Goal: Task Accomplishment & Management: Manage account settings

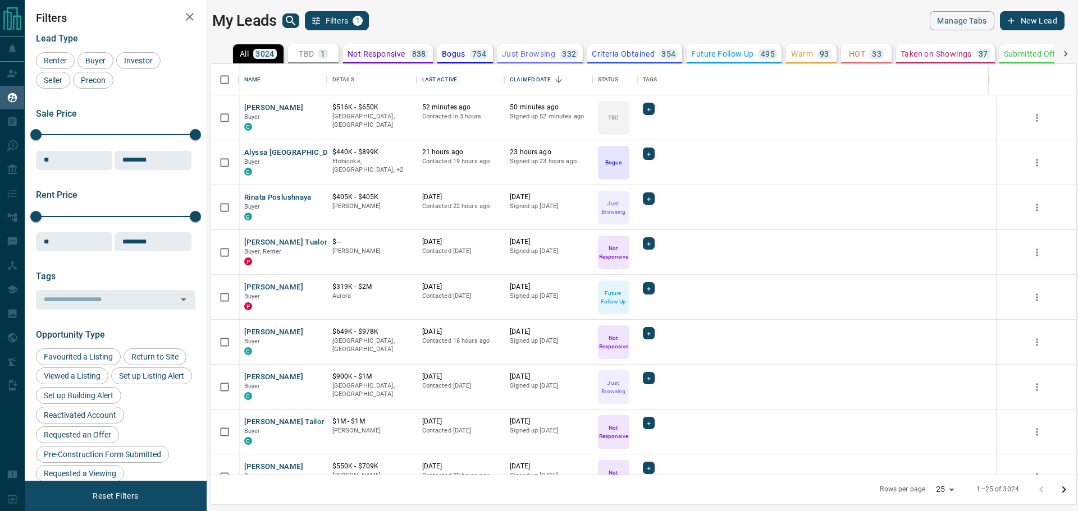
scroll to position [403, 857]
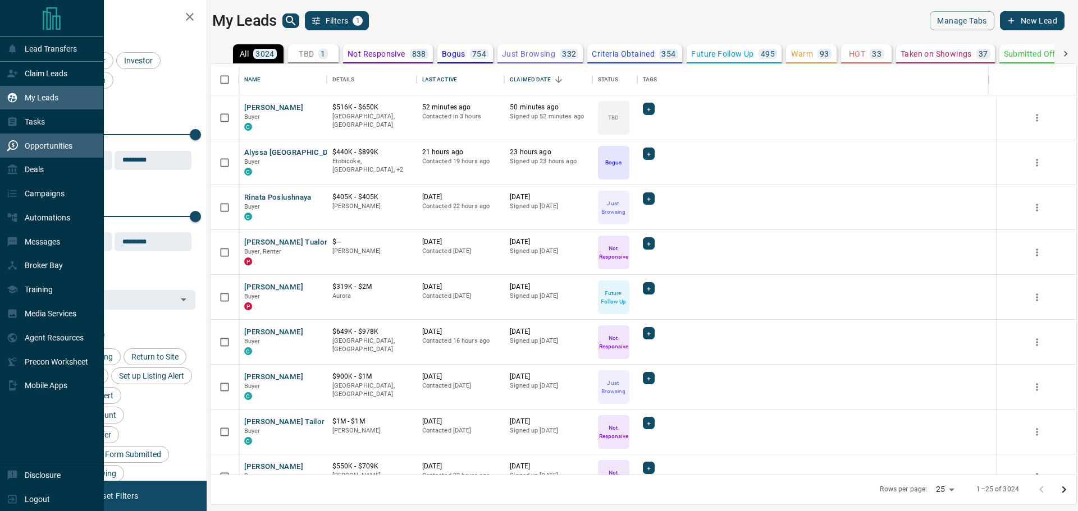
click at [9, 152] on icon at bounding box center [12, 145] width 11 height 11
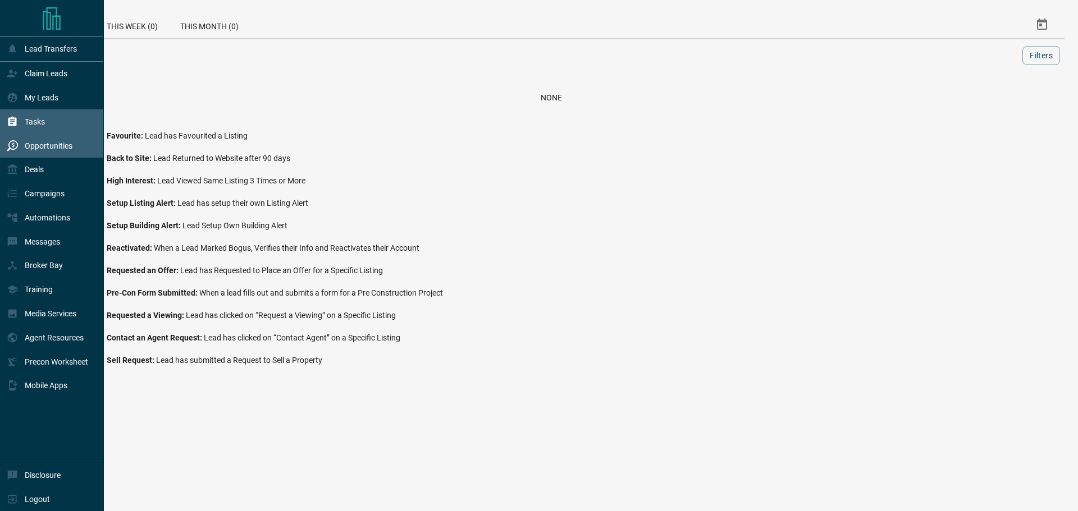
click at [44, 122] on p "Tasks" at bounding box center [35, 121] width 20 height 9
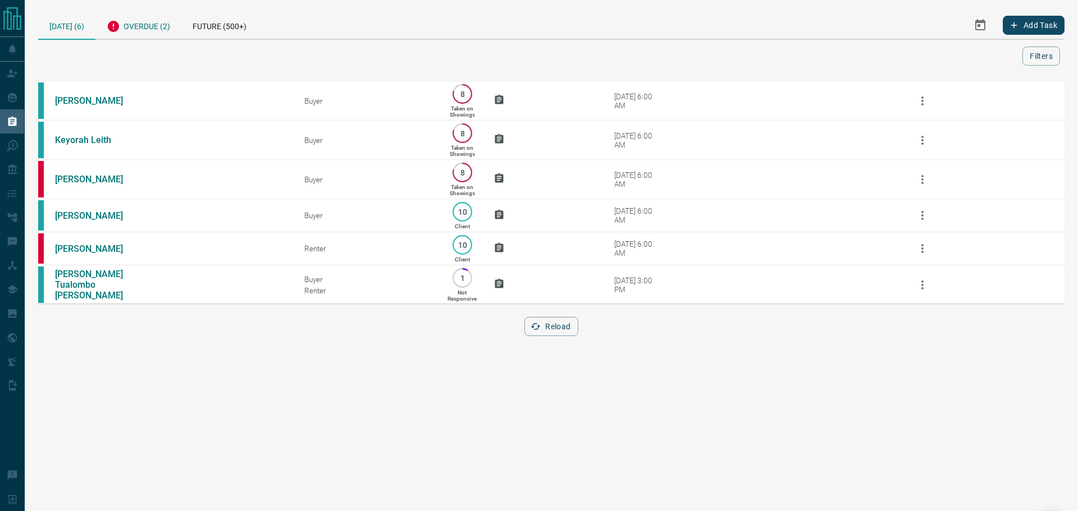
click at [171, 19] on div "Overdue (2)" at bounding box center [138, 25] width 86 height 28
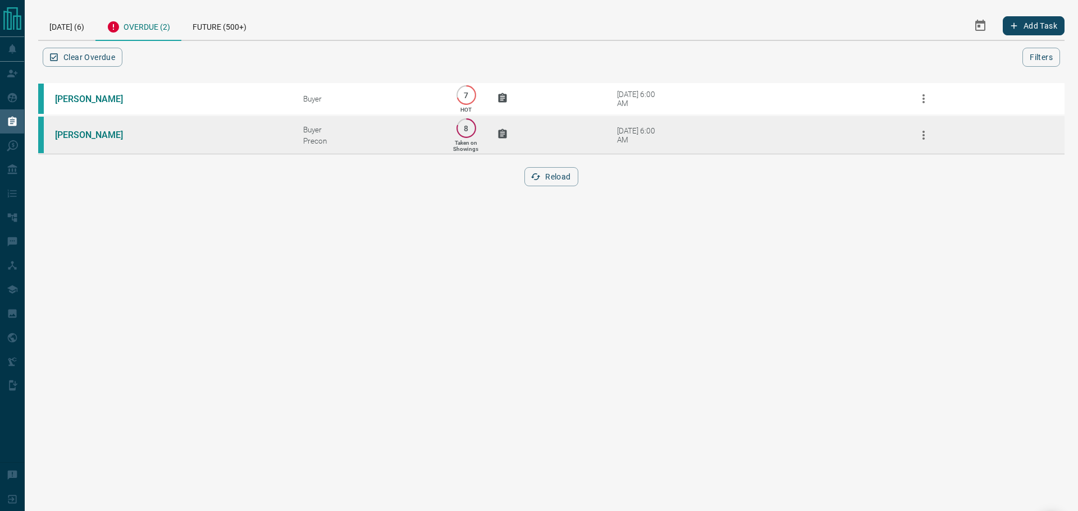
click at [201, 143] on td "[PERSON_NAME]" at bounding box center [162, 135] width 248 height 39
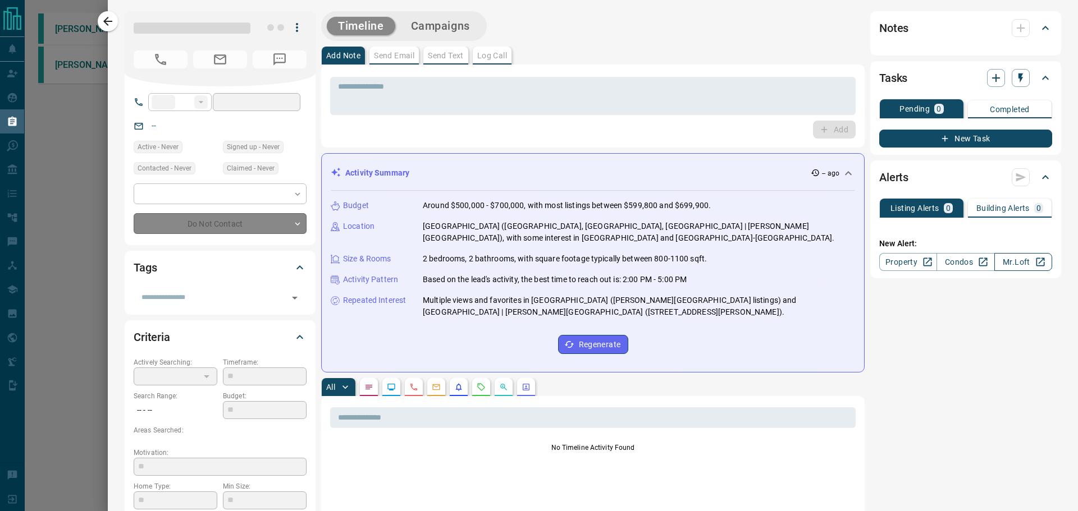
type input "**"
type input "**********"
type input "*"
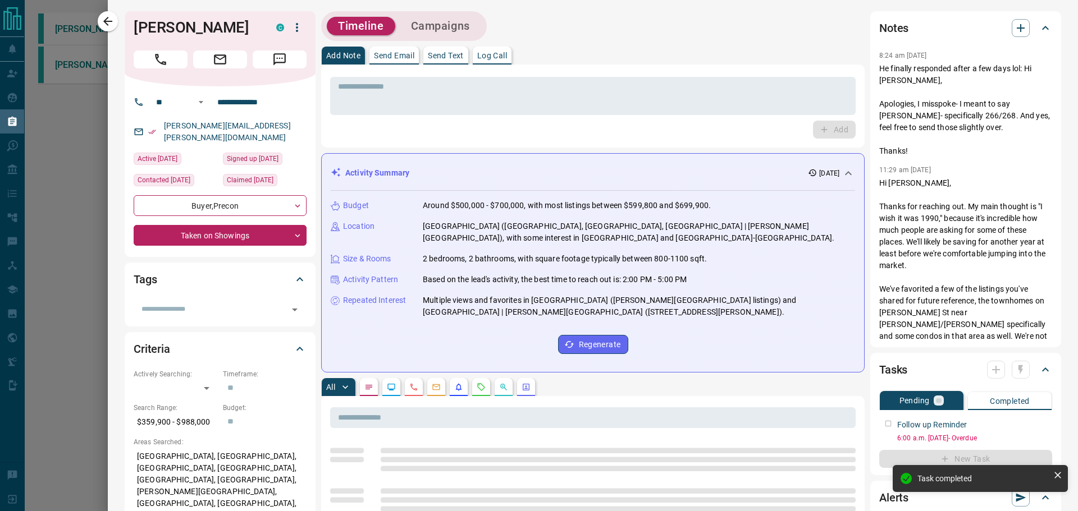
drag, startPoint x: 1010, startPoint y: 373, endPoint x: 1022, endPoint y: 385, distance: 17.1
click at [1010, 372] on div at bounding box center [1008, 370] width 43 height 18
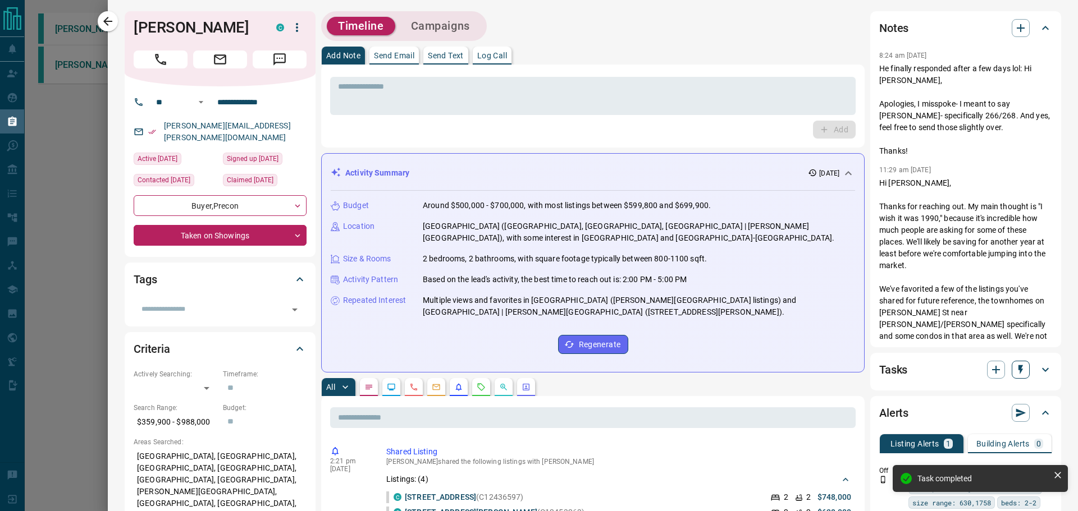
click at [1017, 376] on button "button" at bounding box center [1021, 370] width 18 height 18
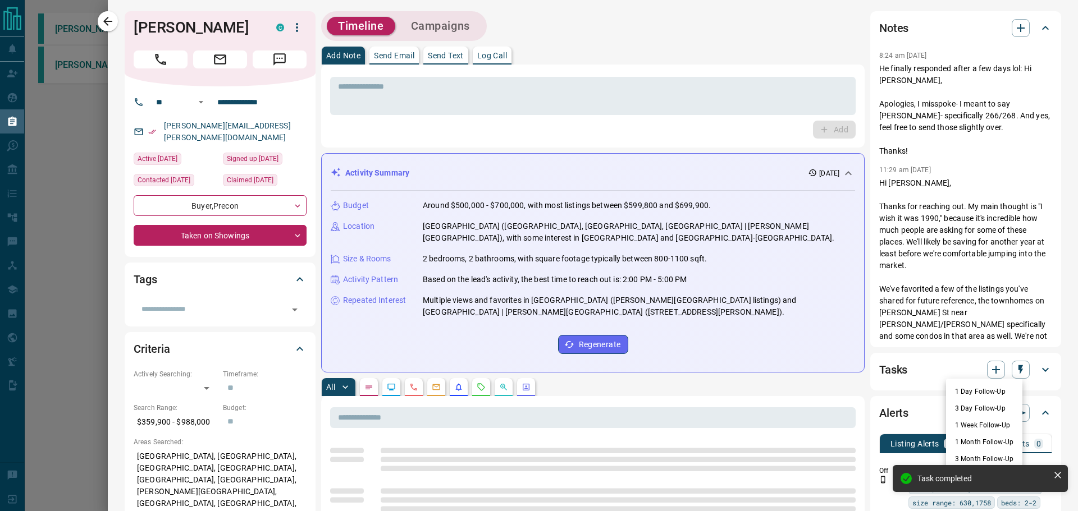
click at [1000, 420] on li "1 Week Follow-Up" at bounding box center [984, 425] width 76 height 17
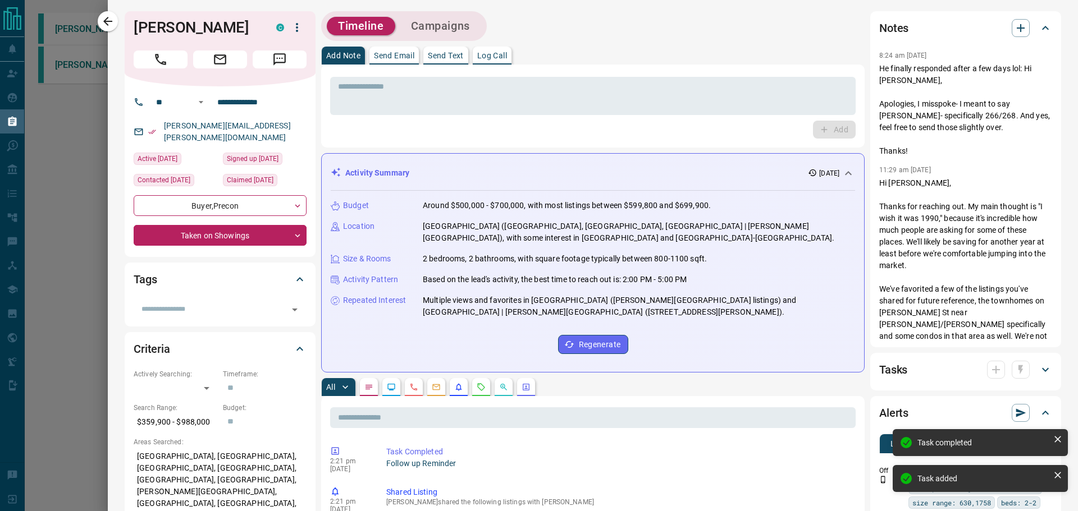
click at [107, 20] on icon "button" at bounding box center [107, 21] width 13 height 13
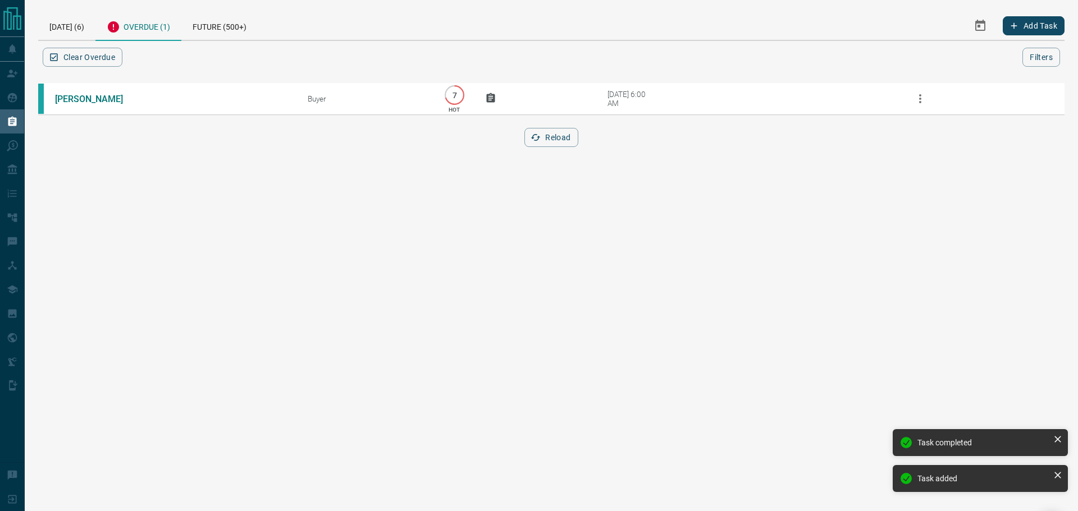
click at [747, 120] on div "[PERSON_NAME] Buyer 7 HOT [DATE] 6:00 AM Reload" at bounding box center [551, 120] width 1026 height 79
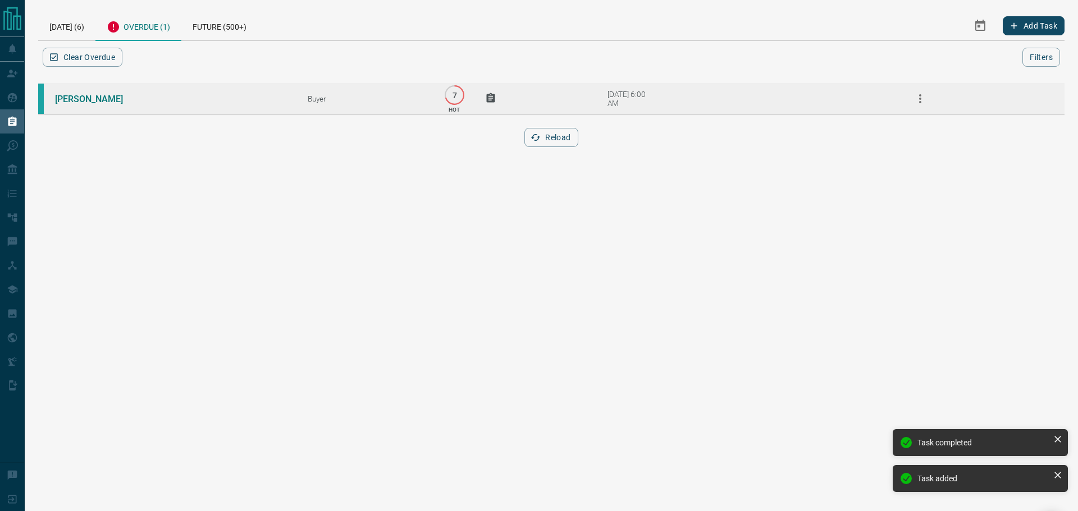
click at [753, 98] on td "[DATE] 6:00 AM" at bounding box center [732, 99] width 316 height 33
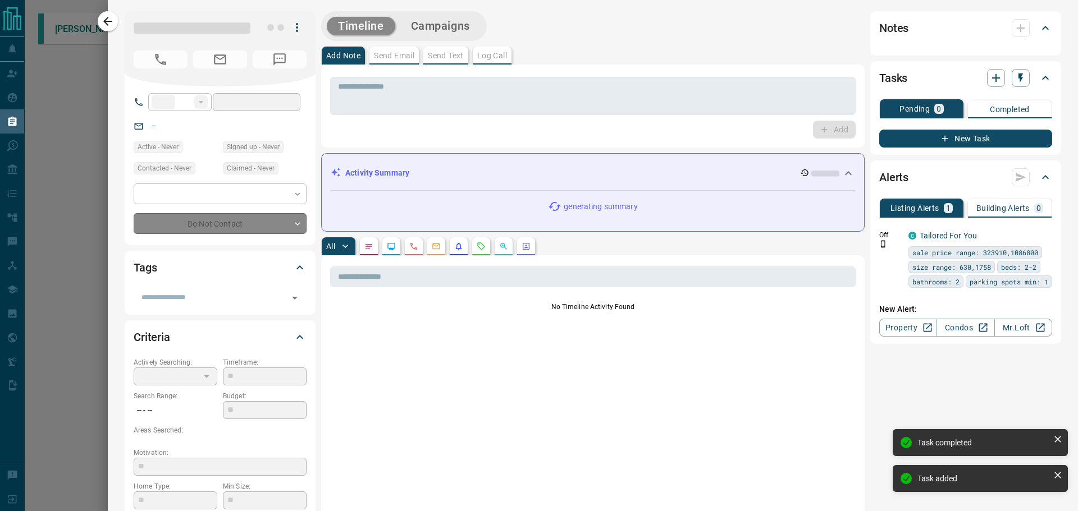
type input "**"
type input "**********"
type input "*"
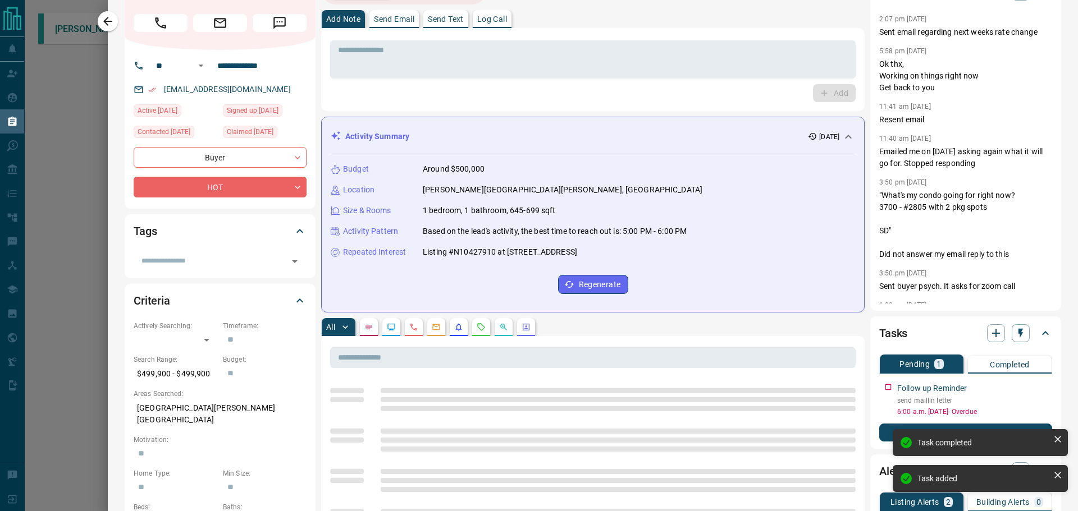
scroll to position [56, 0]
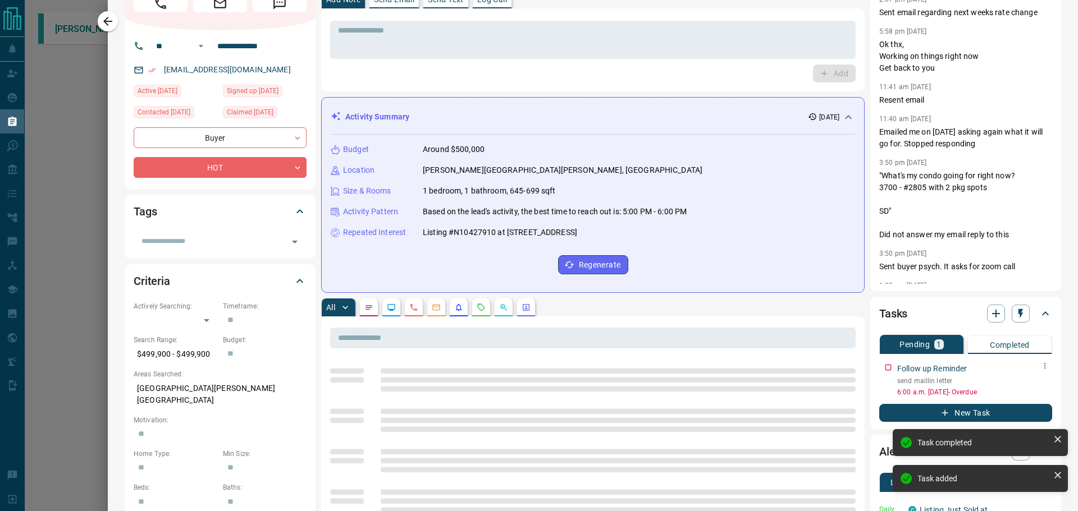
click at [1040, 365] on icon "button" at bounding box center [1044, 366] width 9 height 9
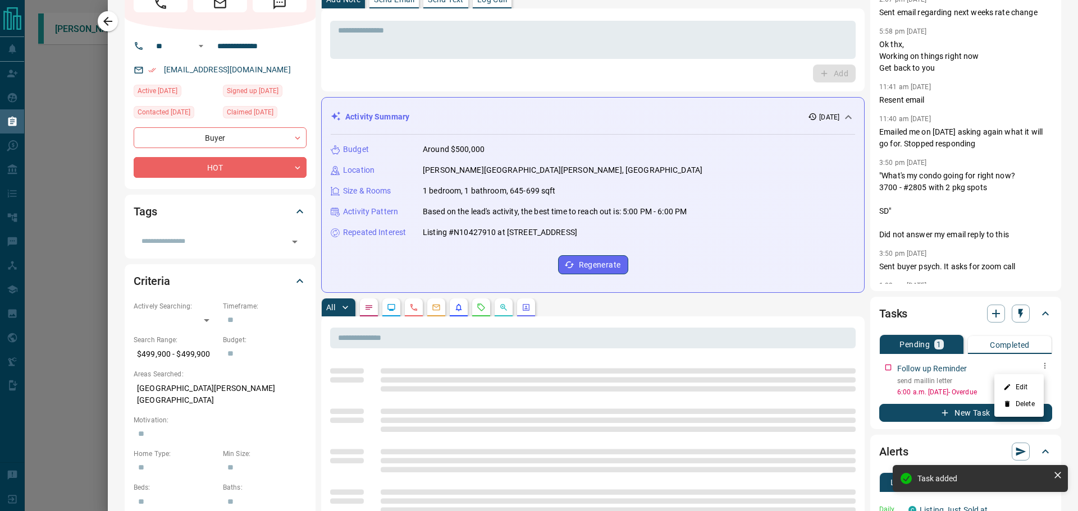
click at [1029, 385] on li "Edit" at bounding box center [1018, 387] width 49 height 17
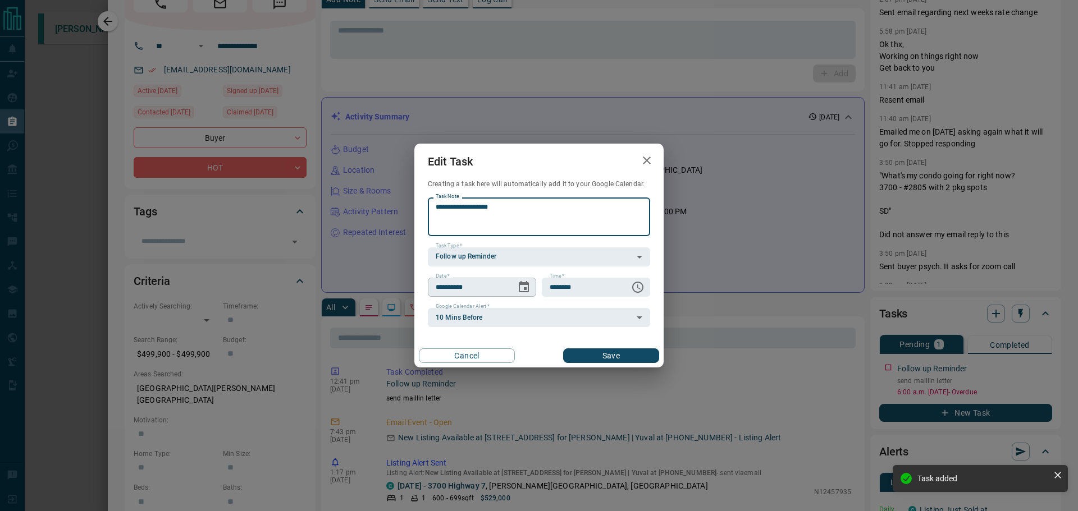
click at [528, 287] on icon "Choose date, selected date is Oct 14, 2025" at bounding box center [524, 286] width 10 height 11
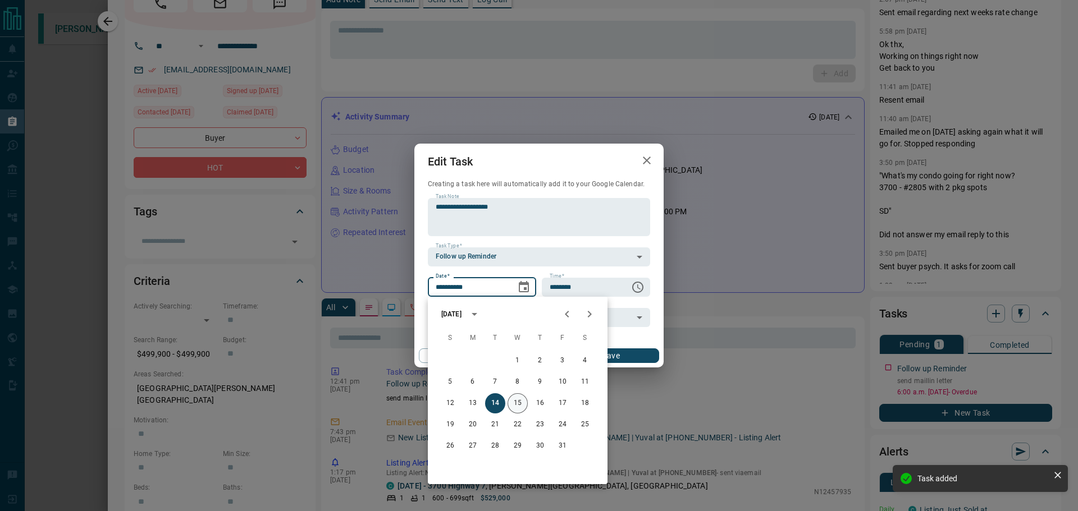
click at [516, 405] on button "15" at bounding box center [518, 404] width 20 height 20
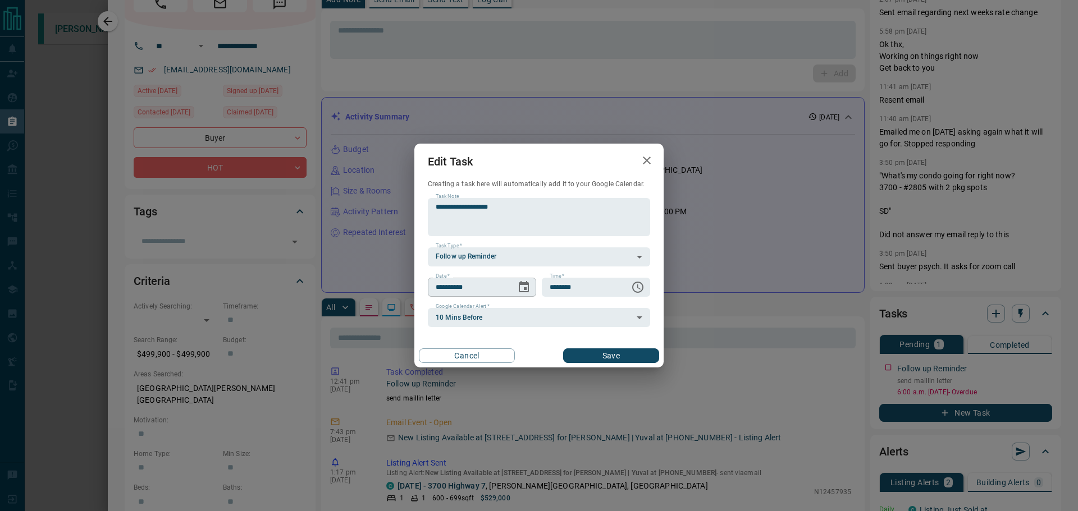
click at [528, 294] on icon "Choose date, selected date is Oct 15, 2025" at bounding box center [523, 287] width 13 height 13
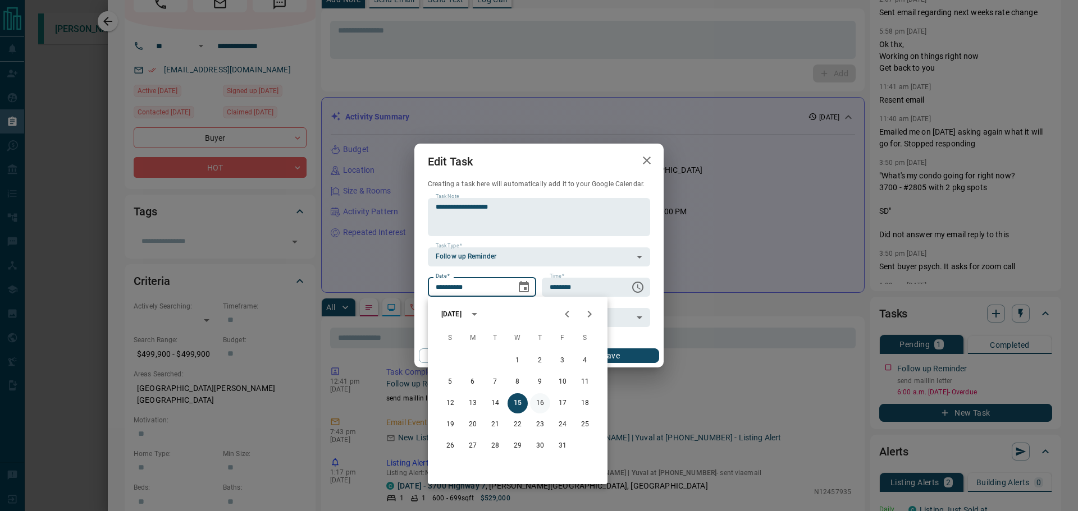
click at [542, 405] on button "16" at bounding box center [540, 404] width 20 height 20
type input "**********"
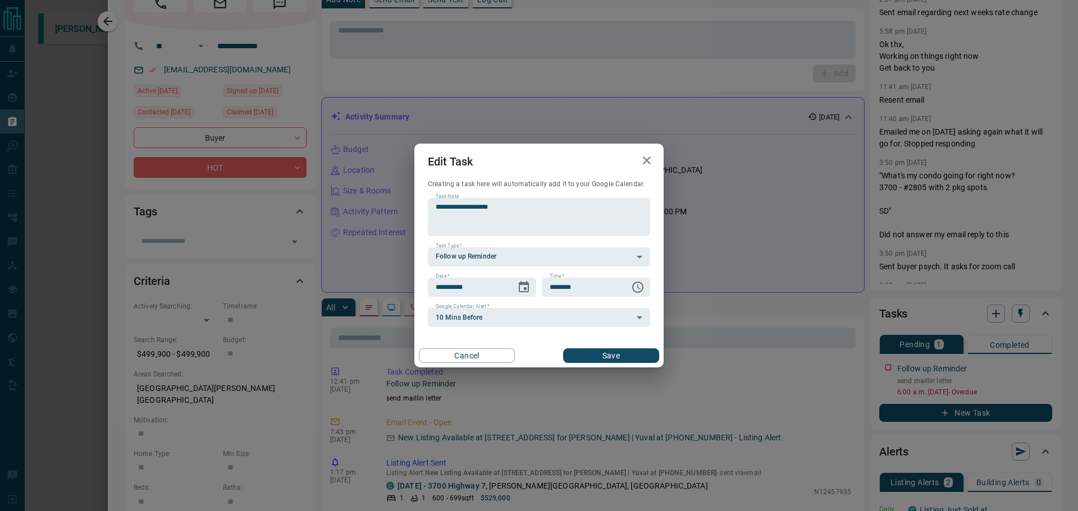
click at [593, 351] on button "Save" at bounding box center [611, 356] width 96 height 15
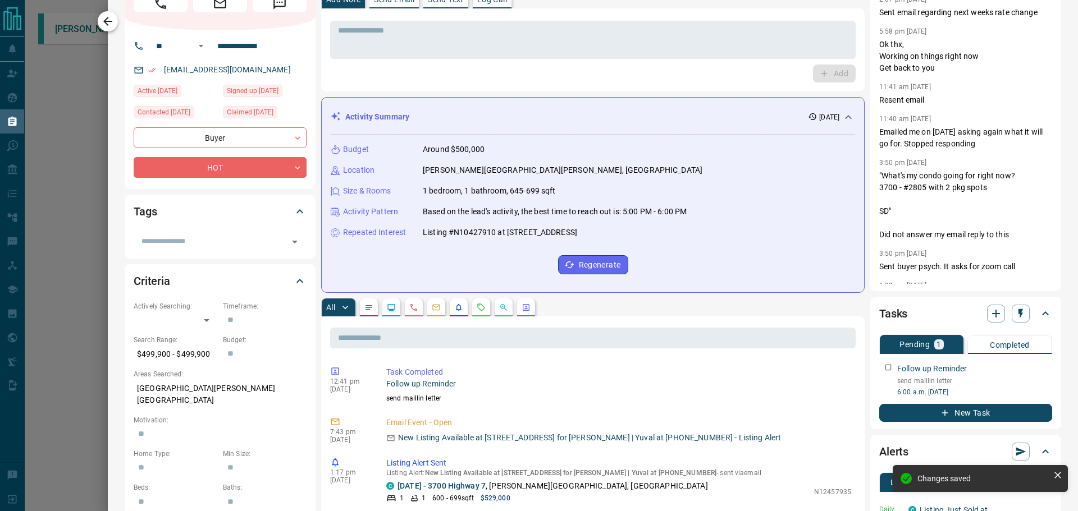
drag, startPoint x: 109, startPoint y: 19, endPoint x: 113, endPoint y: 35, distance: 16.2
click at [109, 20] on icon "button" at bounding box center [107, 21] width 13 height 13
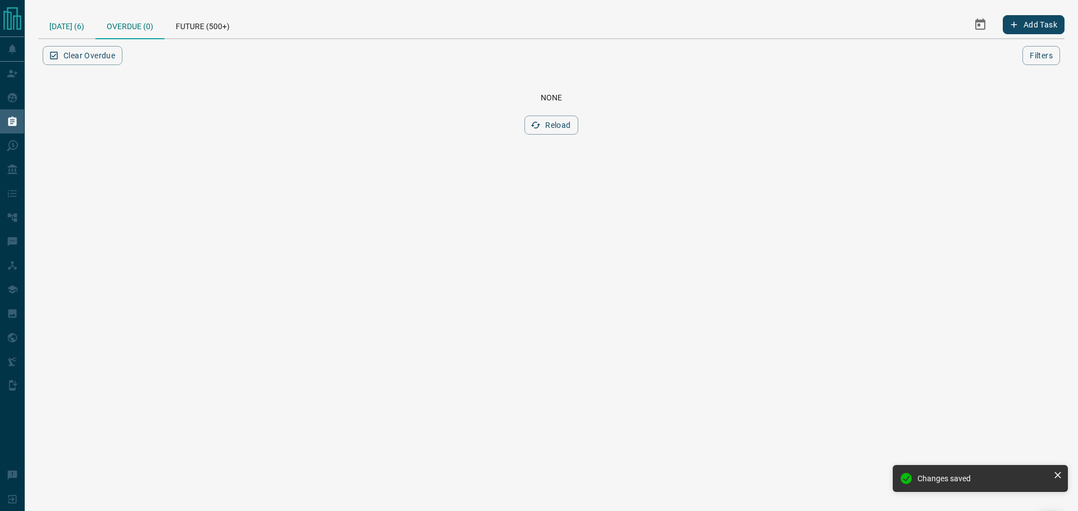
click at [89, 28] on div "[DATE] (6)" at bounding box center [66, 24] width 57 height 27
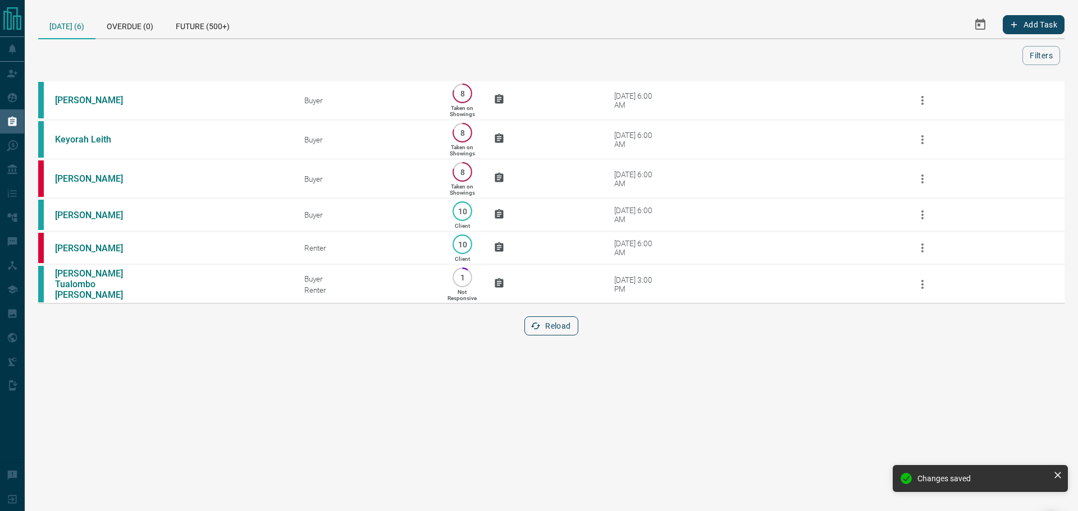
click at [537, 331] on icon "button" at bounding box center [536, 326] width 10 height 10
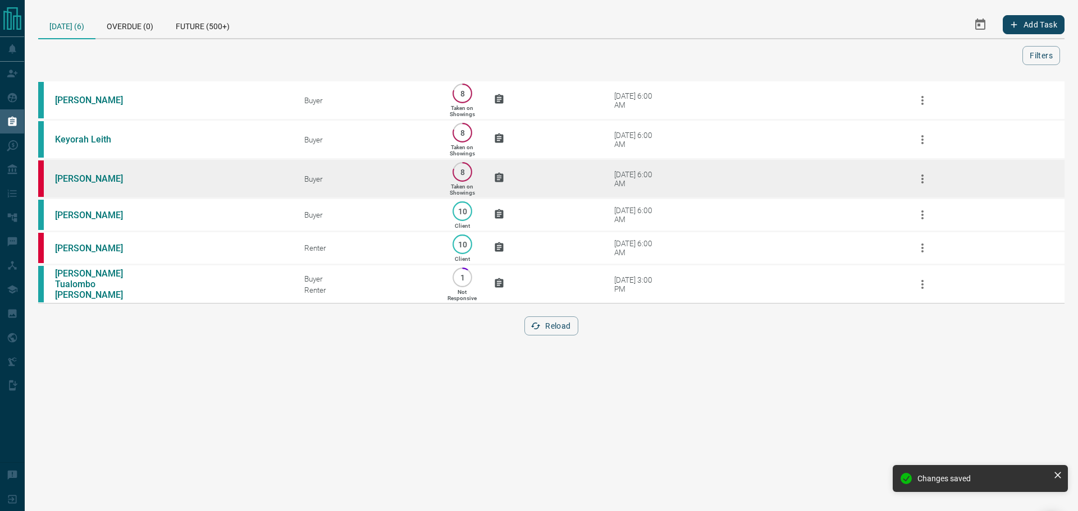
click at [572, 174] on td at bounding box center [529, 178] width 104 height 39
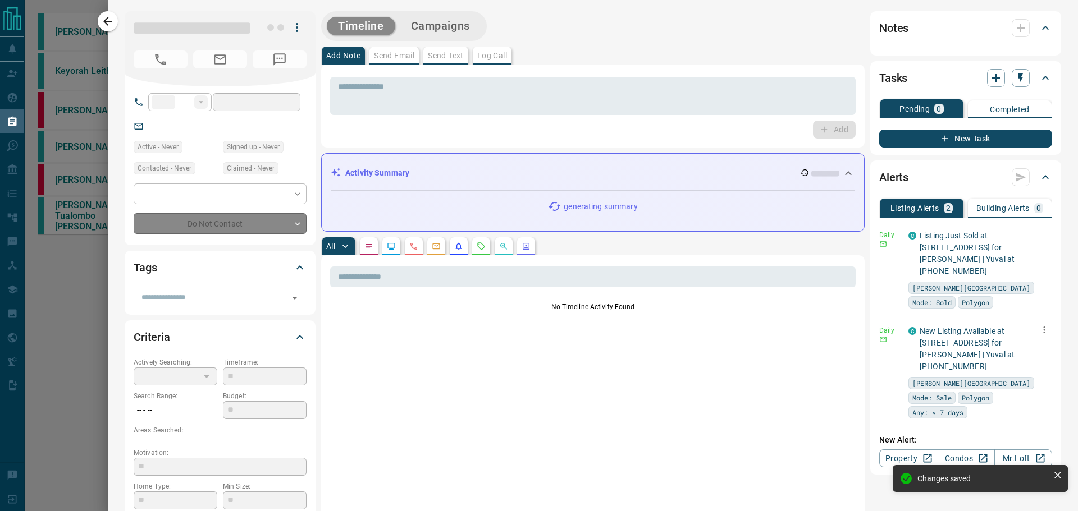
type input "**"
type input "**********"
type input "*"
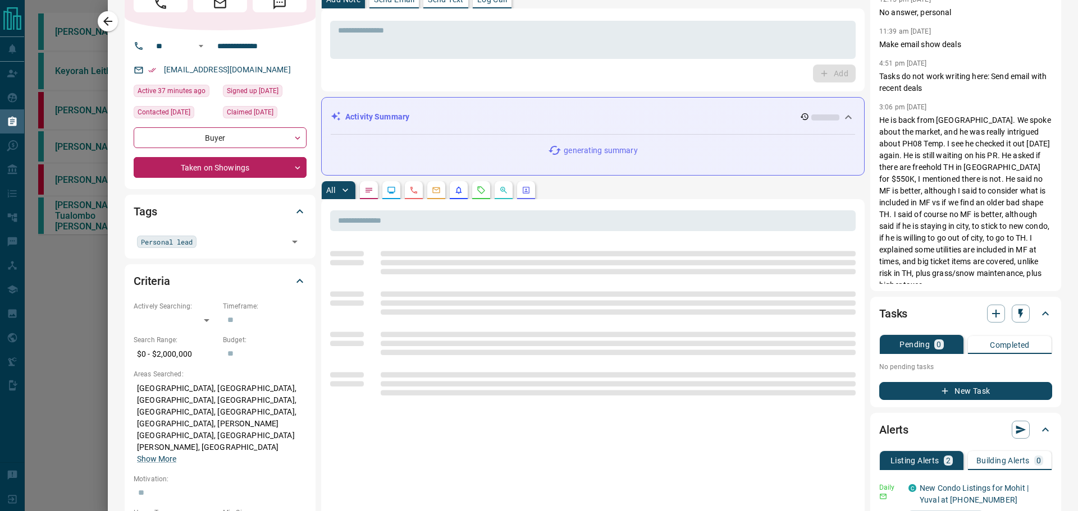
scroll to position [0, 0]
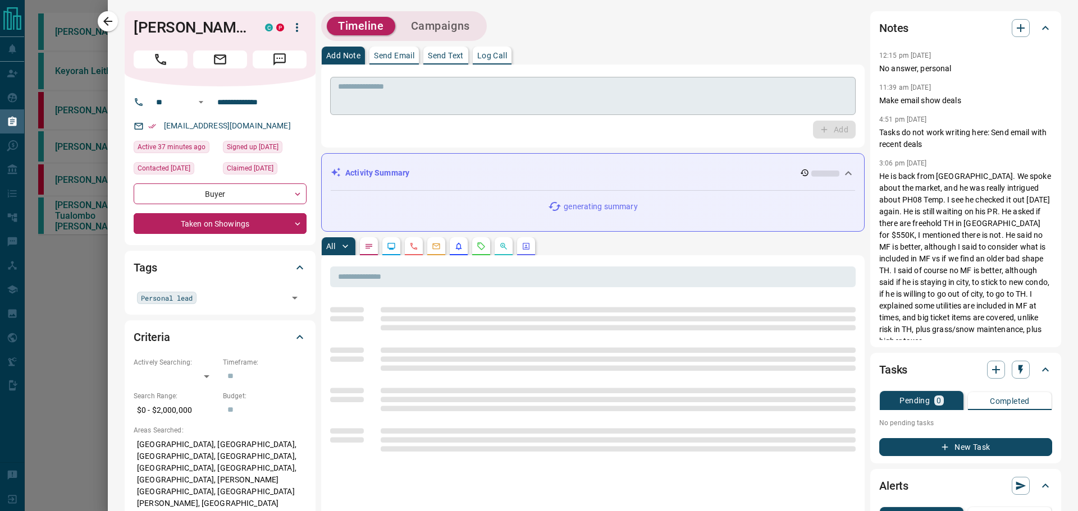
click at [651, 90] on textarea at bounding box center [593, 96] width 510 height 29
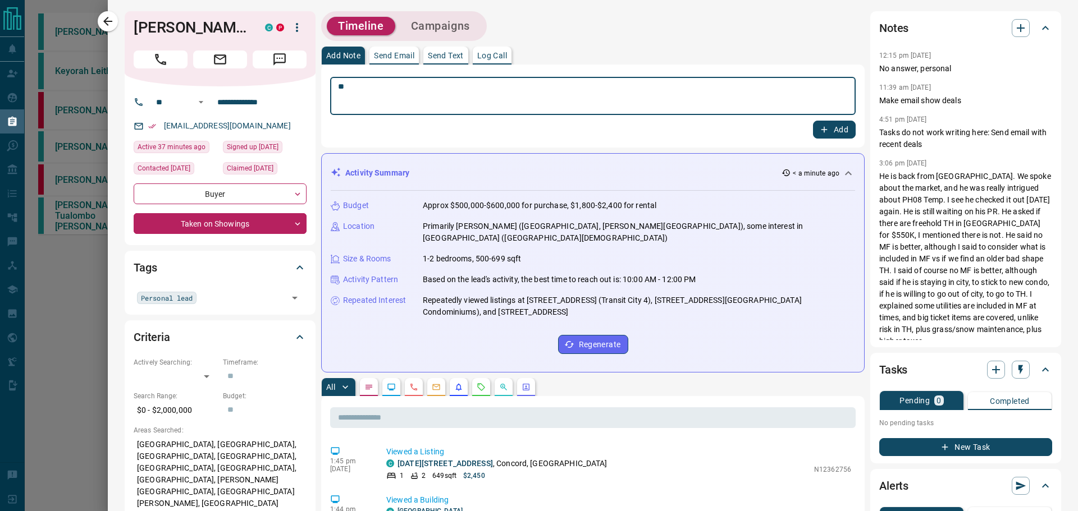
type textarea "*"
type textarea "**********"
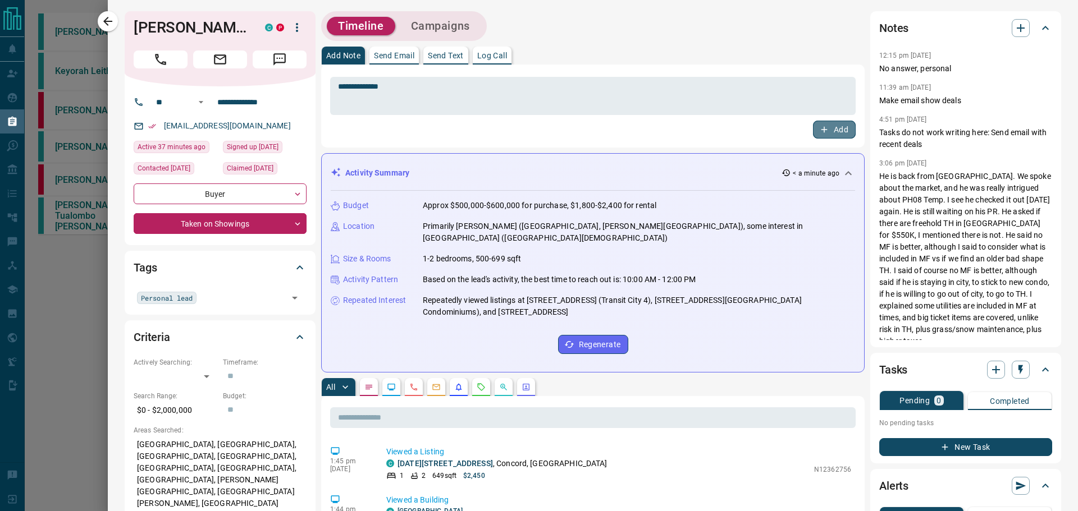
click at [814, 135] on button "Add" at bounding box center [834, 130] width 43 height 18
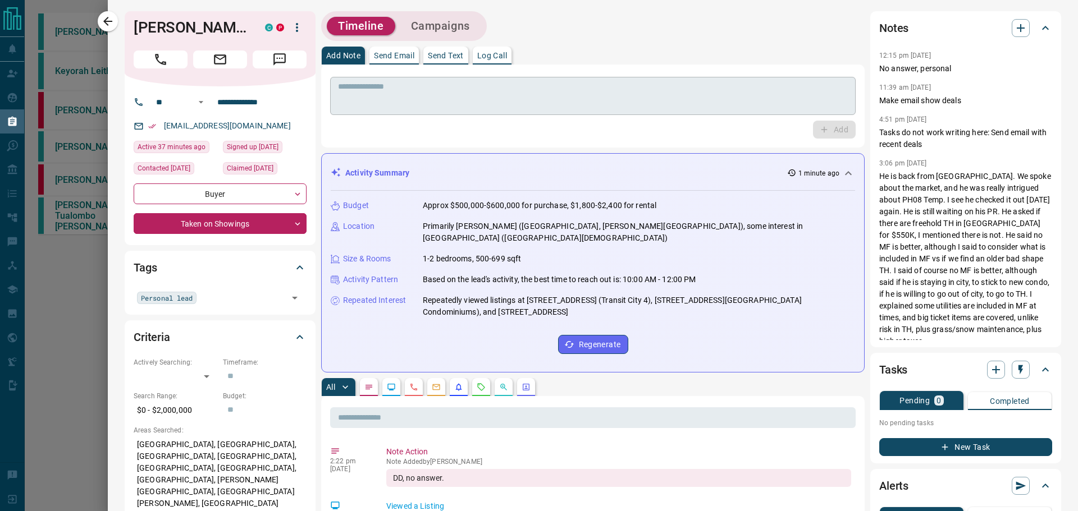
click at [463, 91] on textarea at bounding box center [588, 96] width 501 height 29
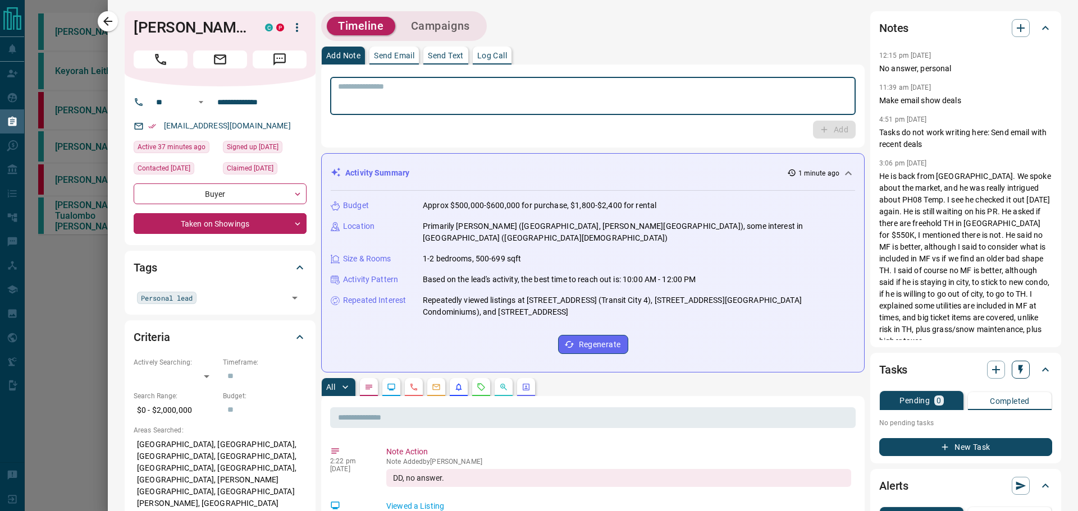
click at [1015, 373] on icon "button" at bounding box center [1020, 369] width 11 height 11
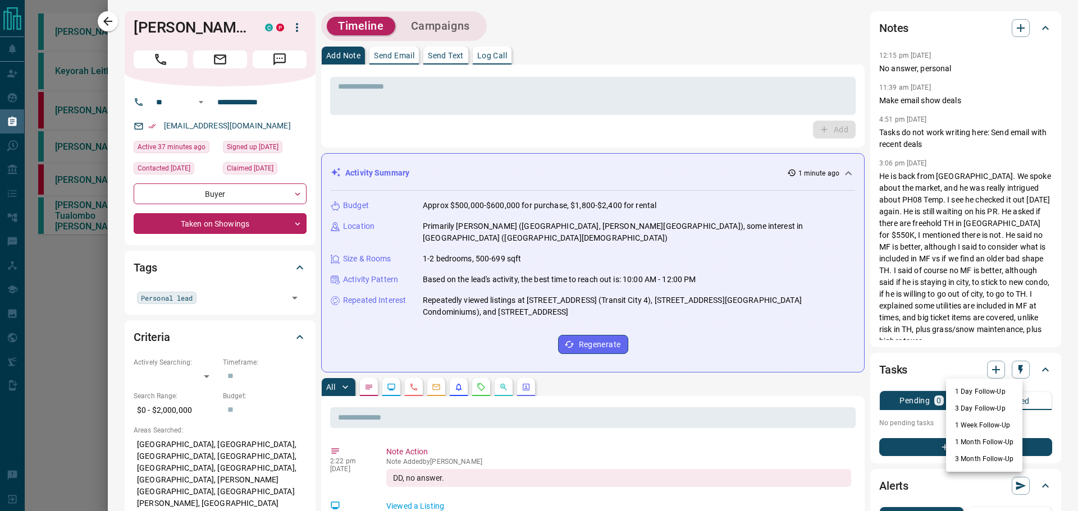
click at [994, 390] on li "1 Day Follow-Up" at bounding box center [984, 391] width 76 height 17
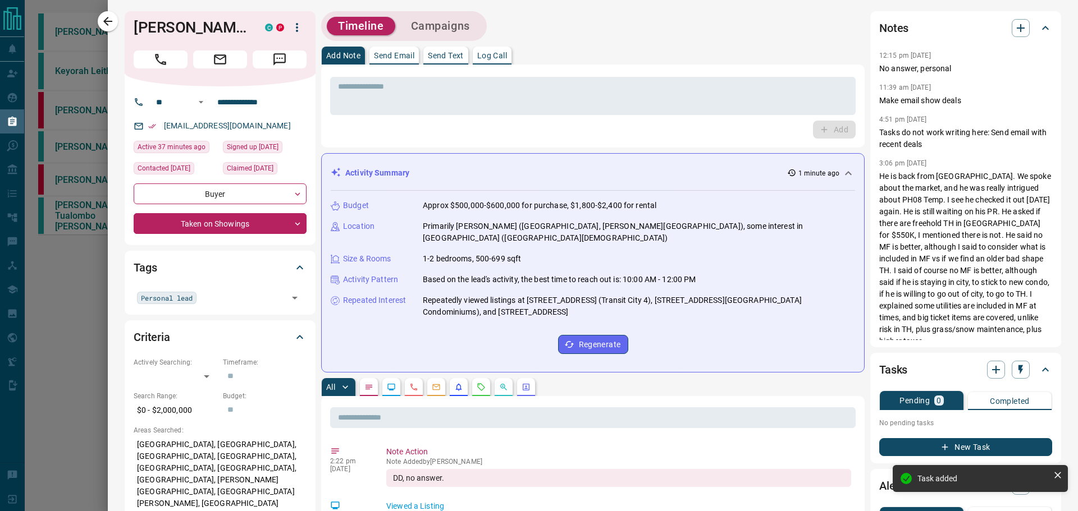
click at [972, 448] on button "New Task" at bounding box center [965, 447] width 173 height 18
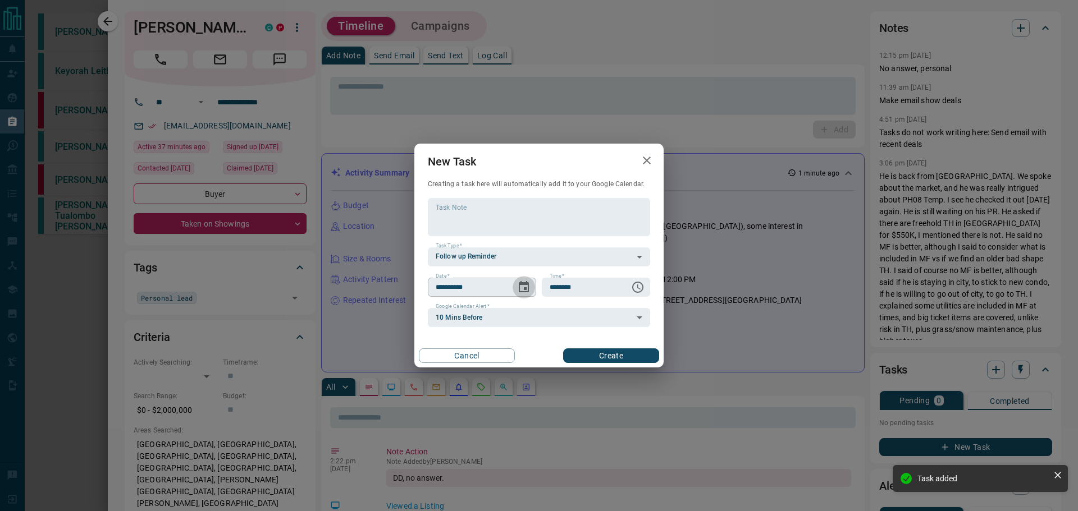
click at [524, 292] on icon "Choose date, selected date is Oct 16, 2025" at bounding box center [524, 286] width 10 height 11
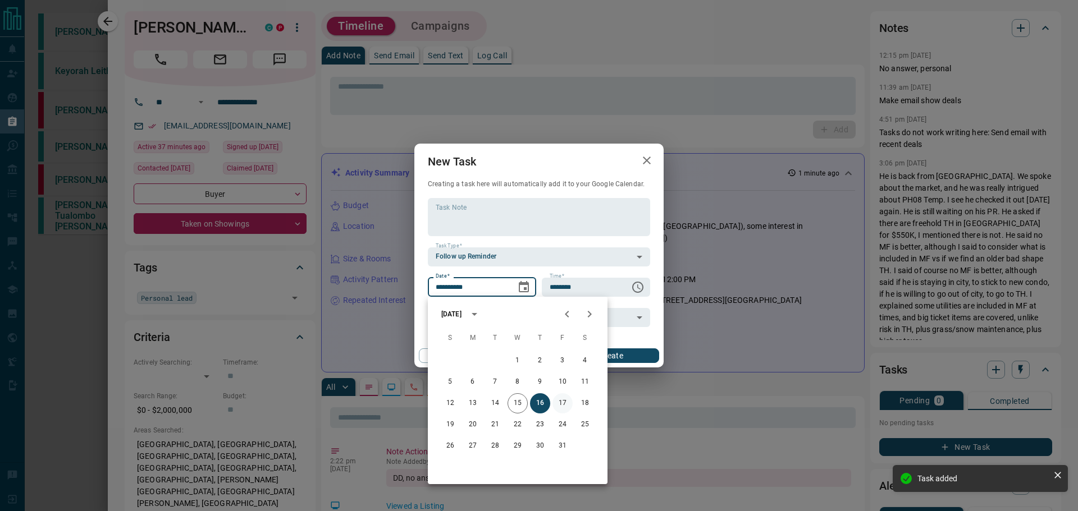
click at [562, 400] on button "17" at bounding box center [562, 404] width 20 height 20
type input "**********"
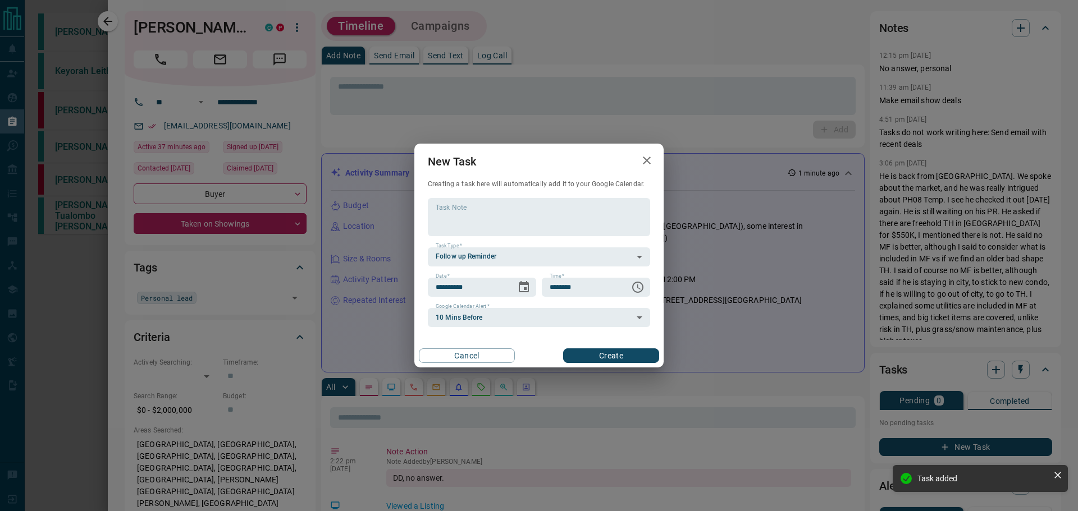
click at [620, 353] on button "Create" at bounding box center [611, 356] width 96 height 15
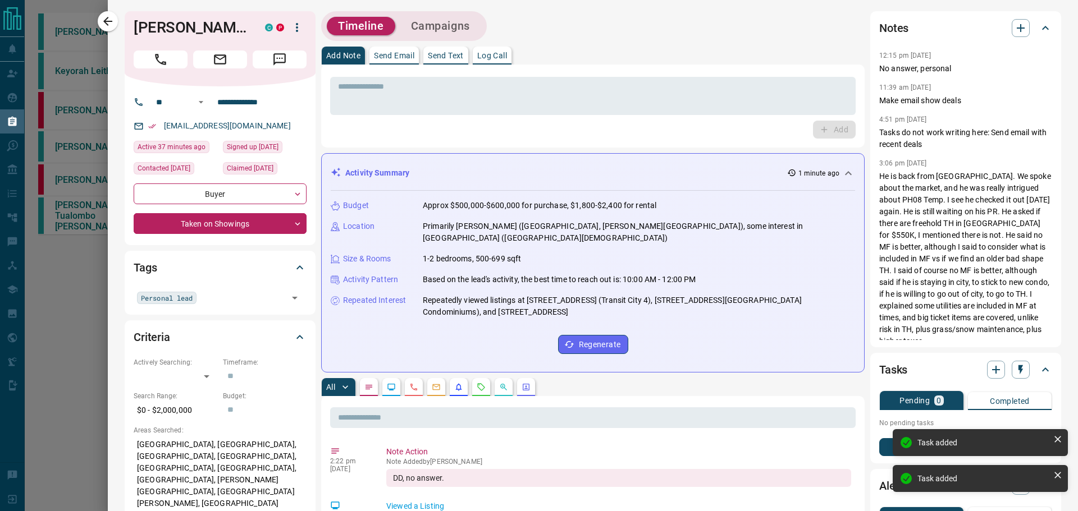
click at [107, 19] on icon "button" at bounding box center [107, 21] width 9 height 9
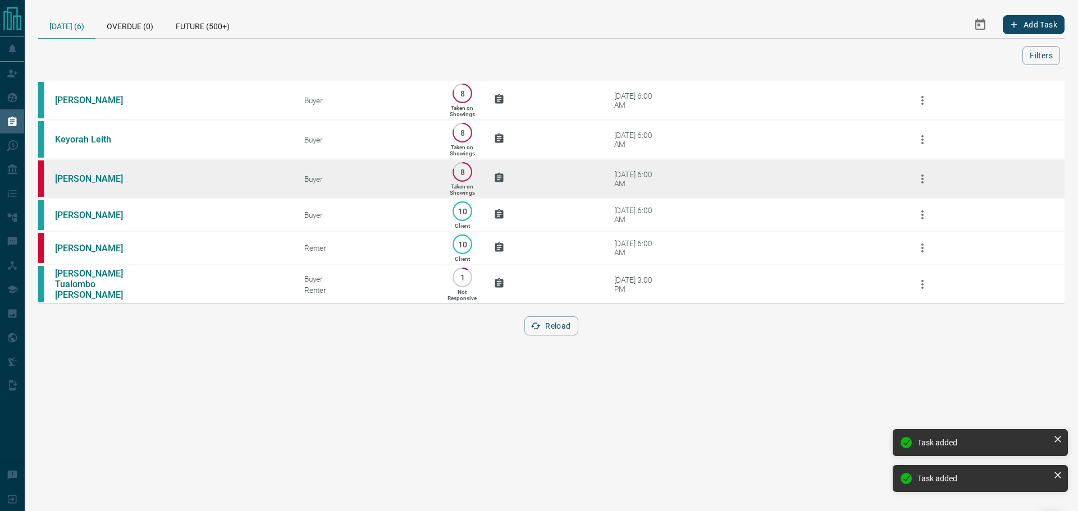
click at [916, 185] on icon "button" at bounding box center [922, 178] width 13 height 13
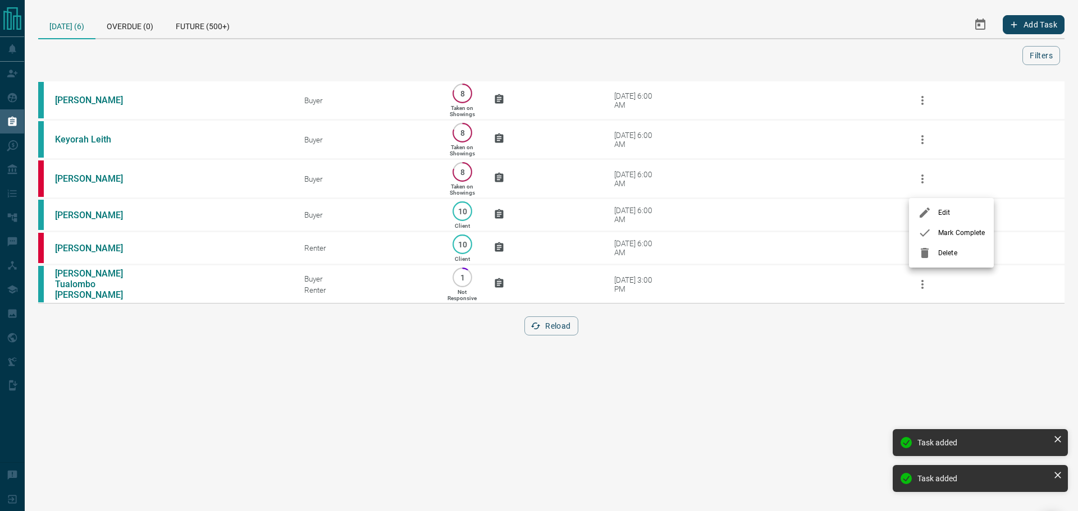
click at [939, 232] on span "Mark Complete" at bounding box center [961, 233] width 47 height 10
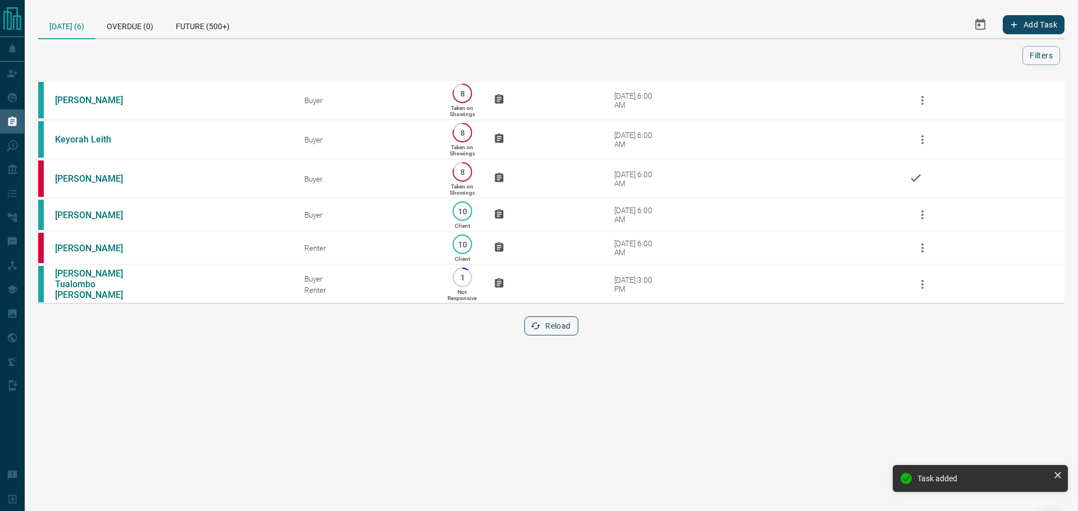
click at [537, 331] on icon "button" at bounding box center [536, 326] width 10 height 10
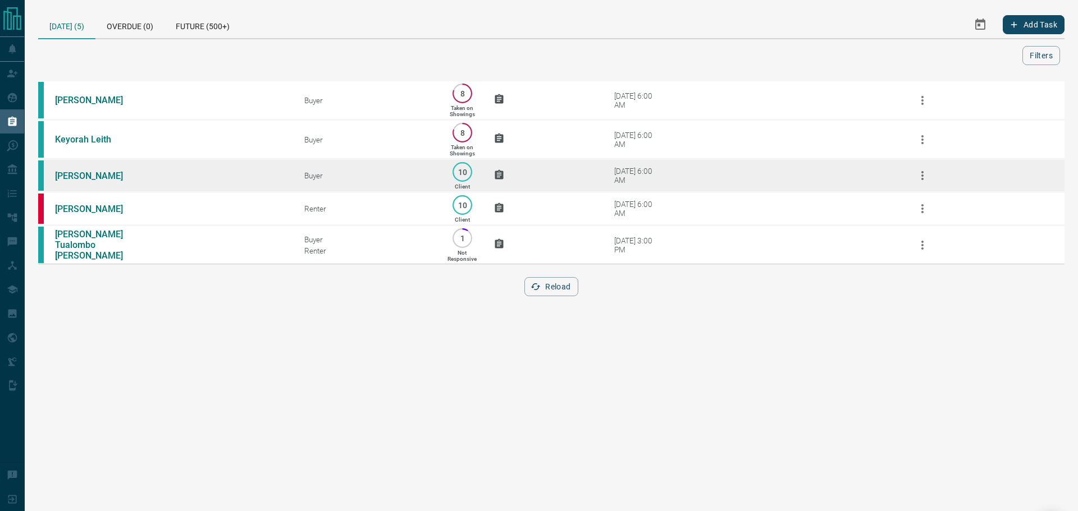
click at [235, 180] on td "[PERSON_NAME]" at bounding box center [162, 175] width 249 height 33
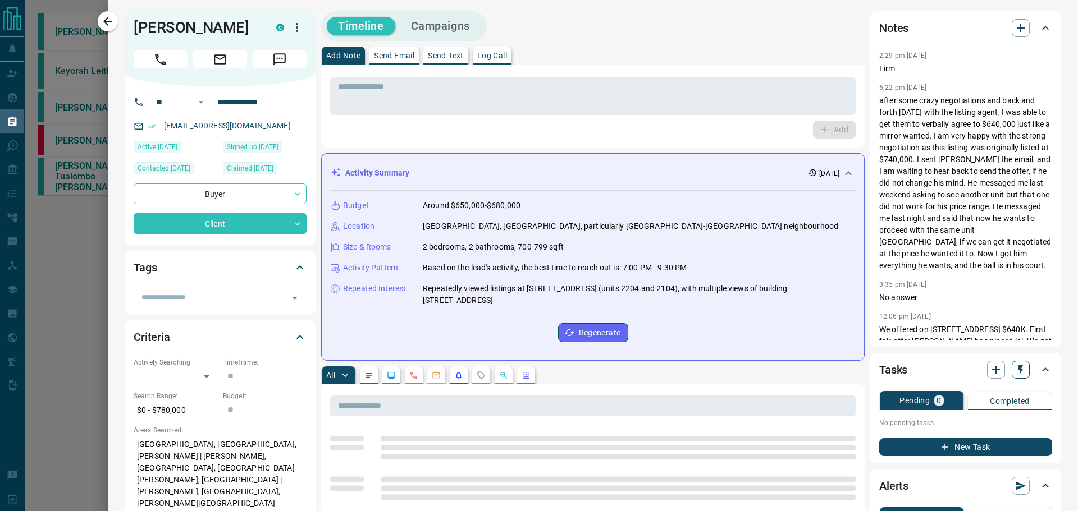
click at [1018, 367] on icon "button" at bounding box center [1020, 370] width 4 height 10
click at [998, 387] on li "1 Day Follow-Up" at bounding box center [984, 391] width 76 height 17
click at [104, 20] on icon "button" at bounding box center [107, 21] width 13 height 13
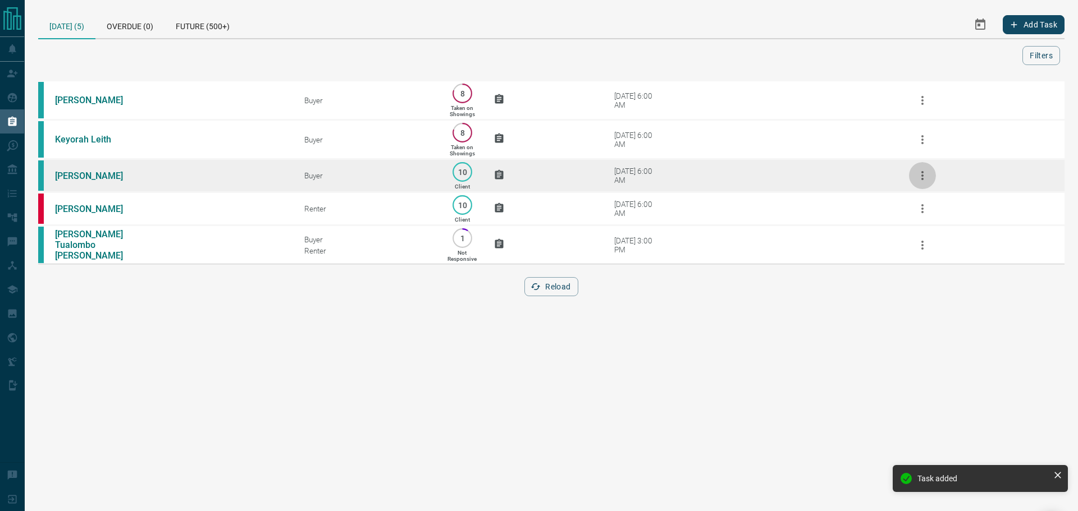
click at [929, 185] on button "button" at bounding box center [922, 175] width 27 height 27
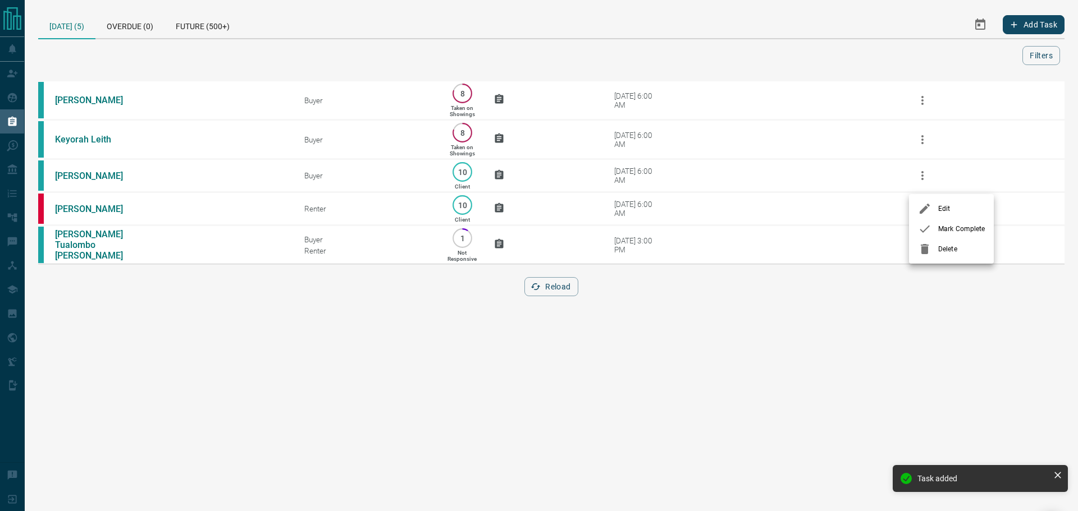
click at [960, 235] on li "Mark Complete" at bounding box center [951, 229] width 85 height 20
click at [563, 294] on button "Reload" at bounding box center [550, 286] width 53 height 19
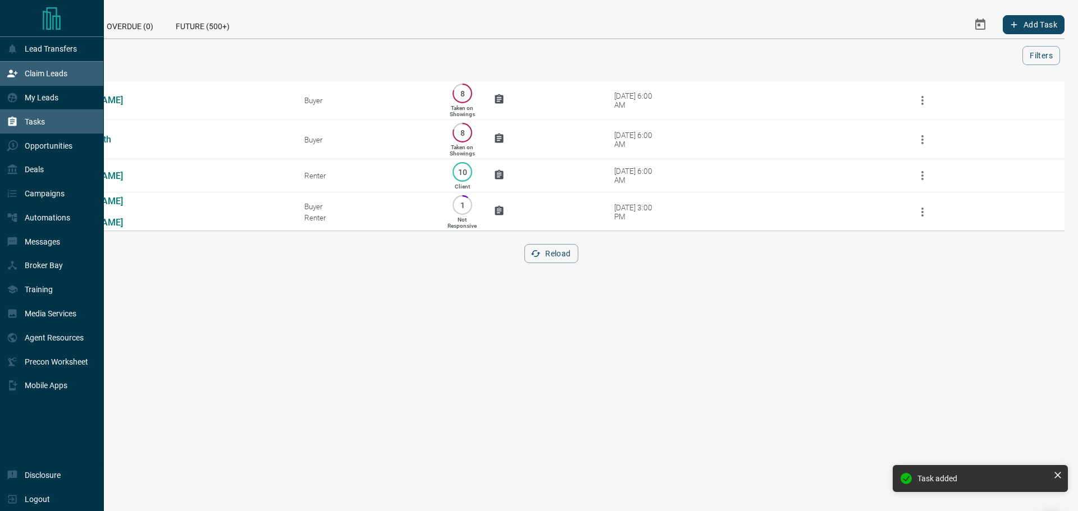
click at [11, 68] on div "Claim Leads" at bounding box center [37, 74] width 61 height 19
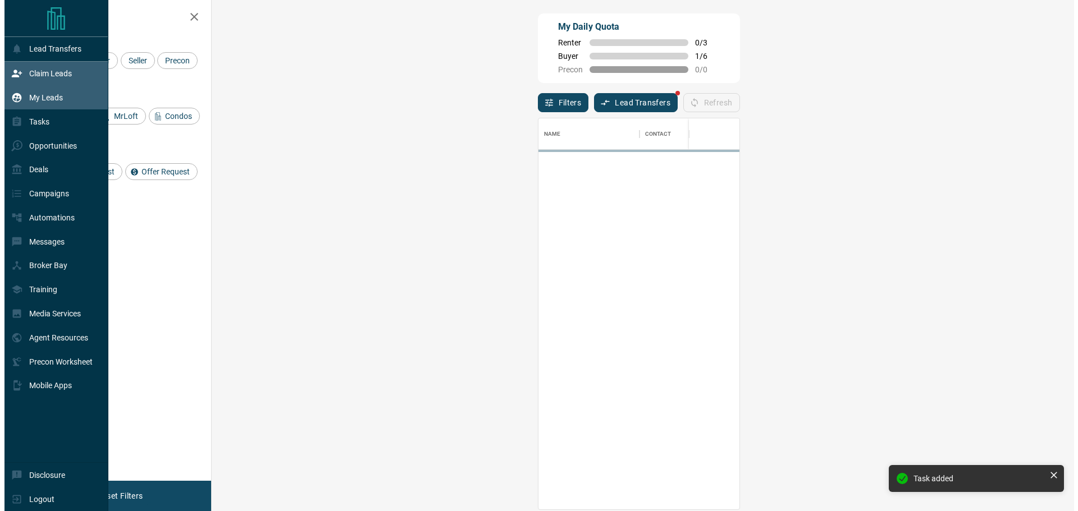
scroll to position [383, 830]
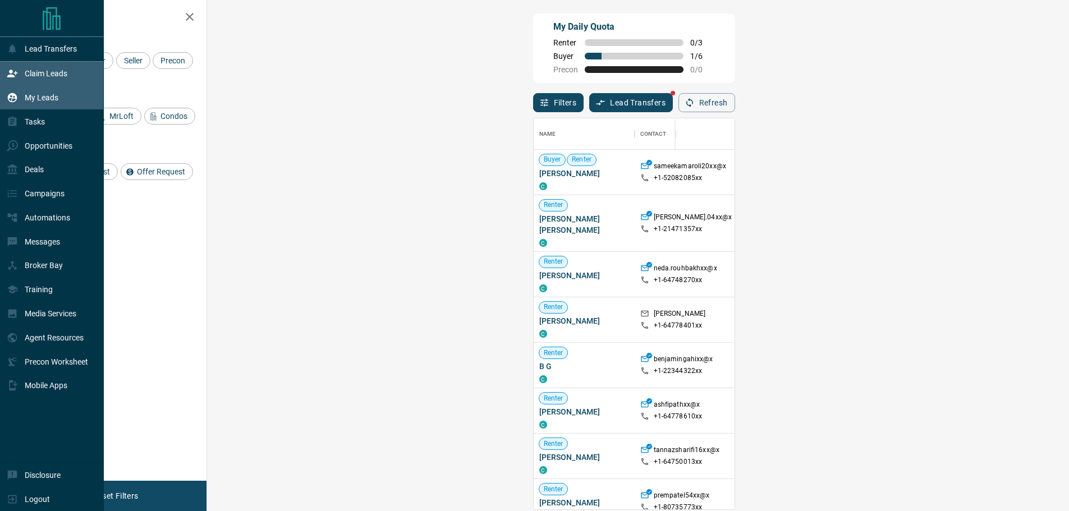
click at [30, 107] on div "My Leads" at bounding box center [33, 98] width 52 height 19
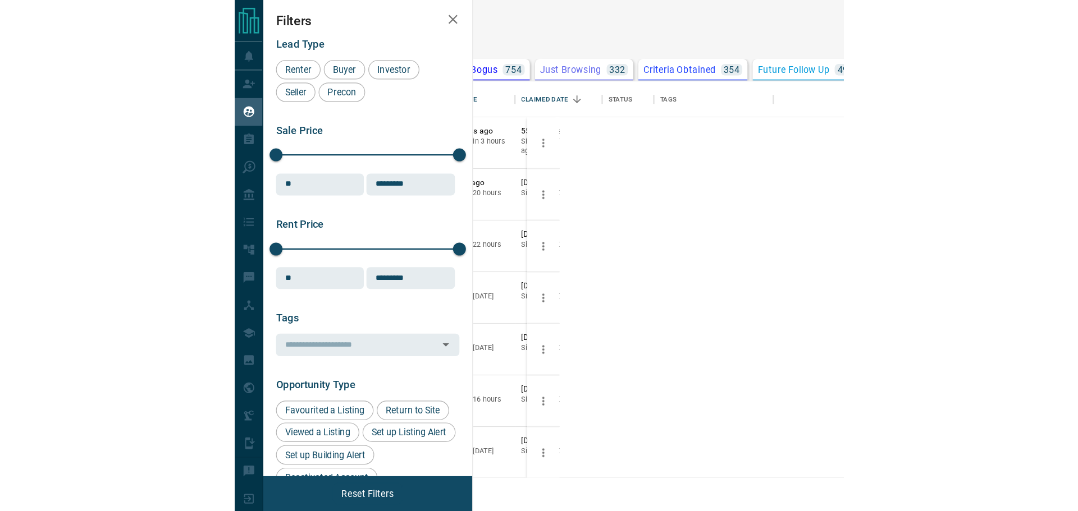
scroll to position [336, 300]
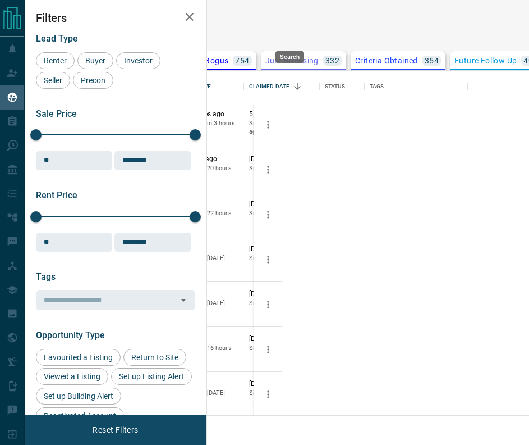
click at [61, 34] on icon "search button" at bounding box center [53, 27] width 13 height 13
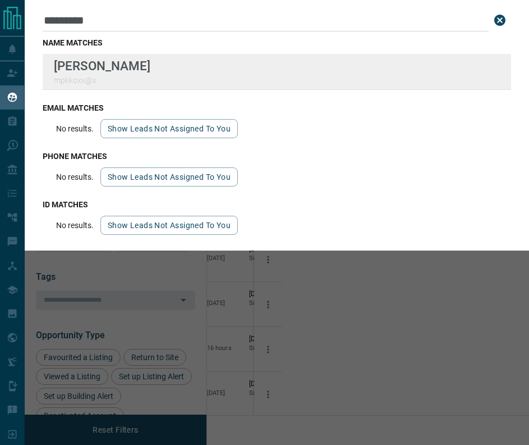
type input "*********"
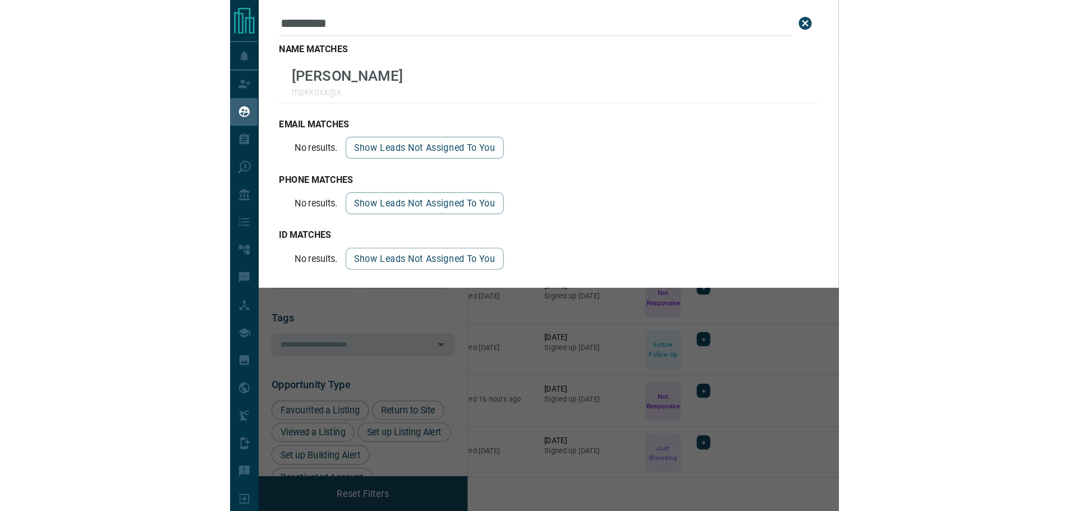
scroll to position [403, 857]
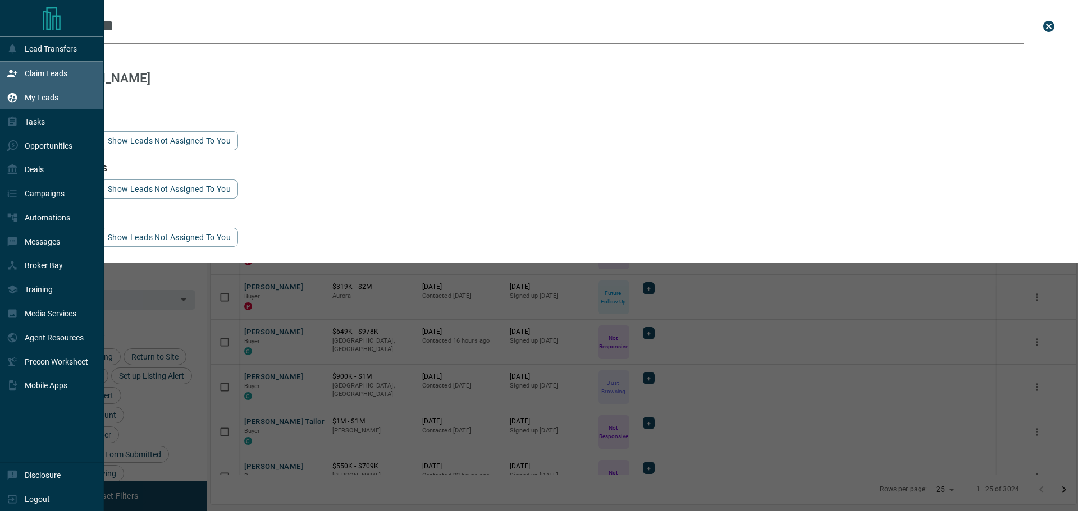
click at [16, 80] on div "Claim Leads" at bounding box center [37, 74] width 61 height 19
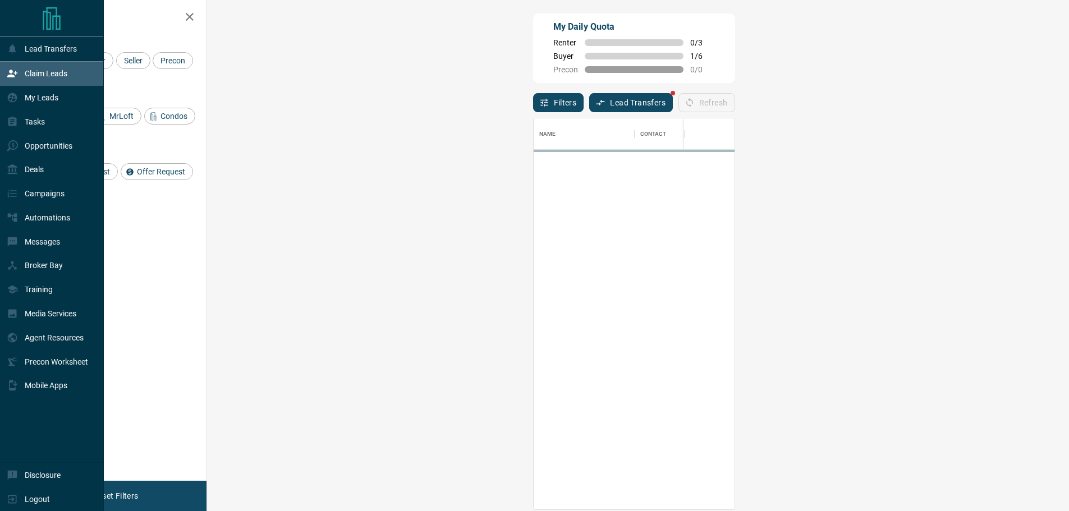
scroll to position [383, 830]
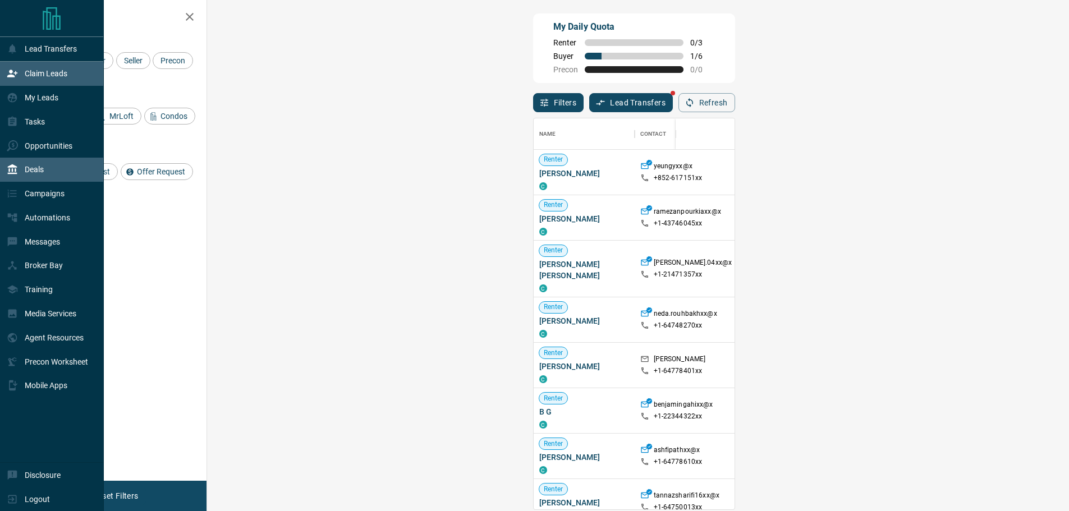
click at [42, 174] on p "Deals" at bounding box center [34, 169] width 19 height 9
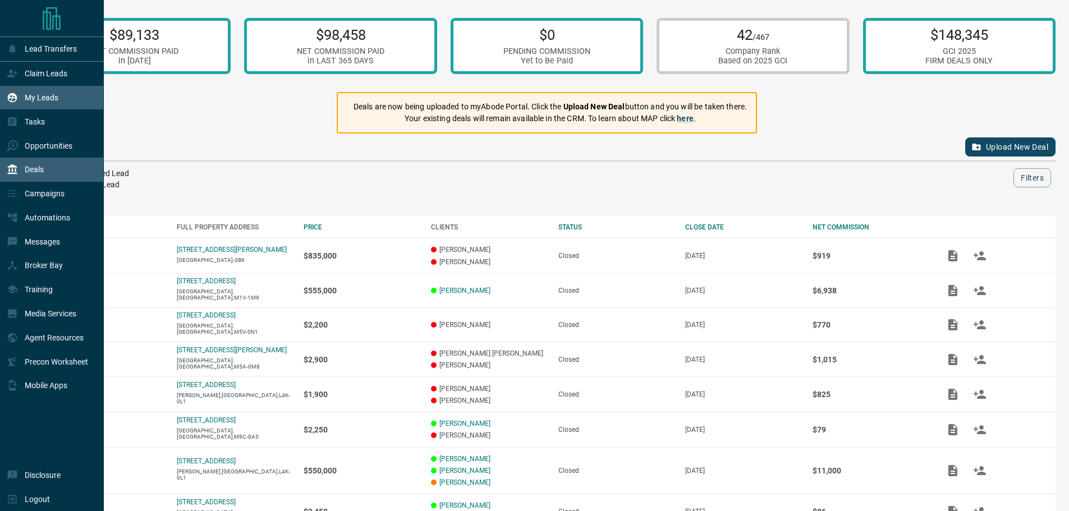
click at [46, 107] on div "My Leads" at bounding box center [33, 98] width 52 height 19
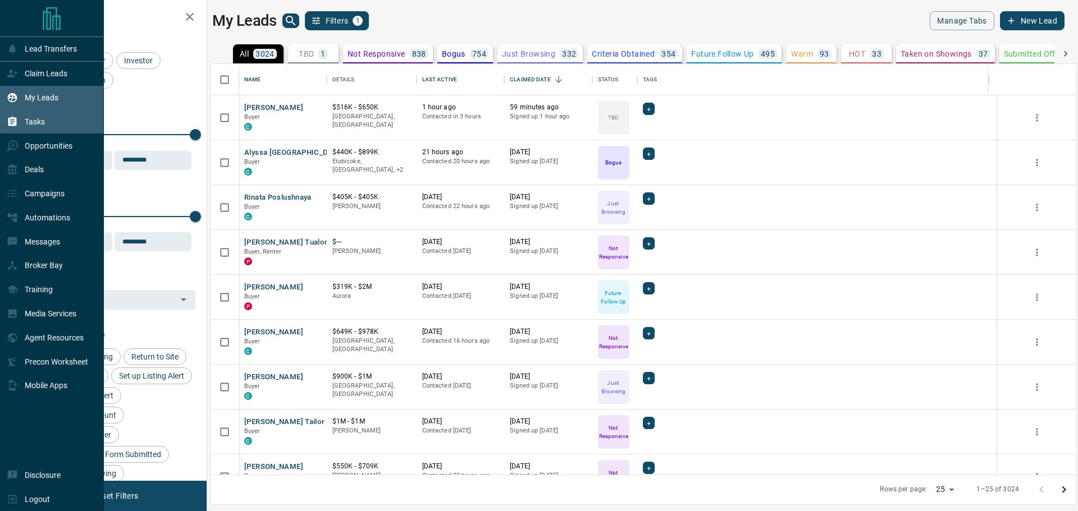
click at [33, 121] on p "Tasks" at bounding box center [35, 121] width 20 height 9
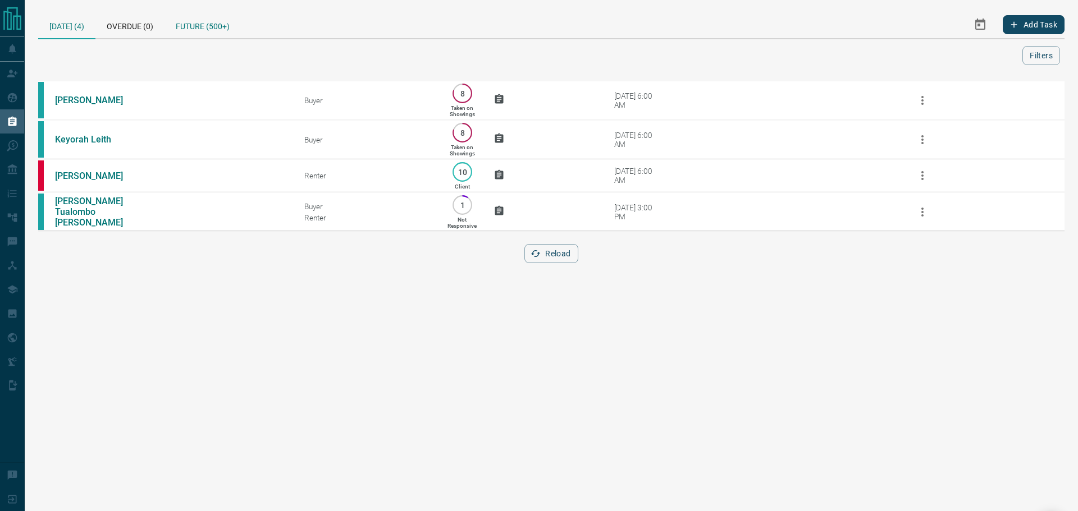
click at [205, 29] on div "Future (500+)" at bounding box center [202, 24] width 76 height 27
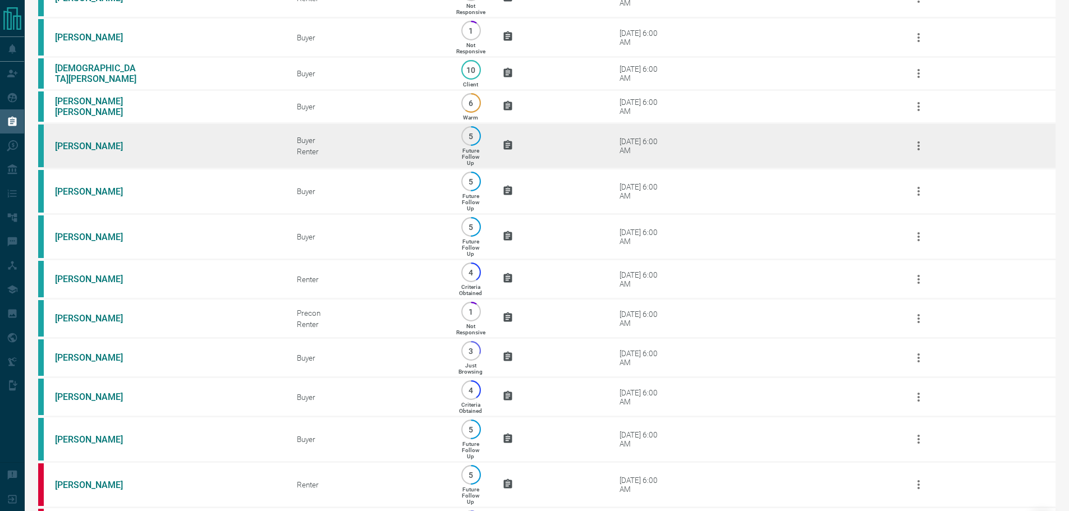
scroll to position [1965, 0]
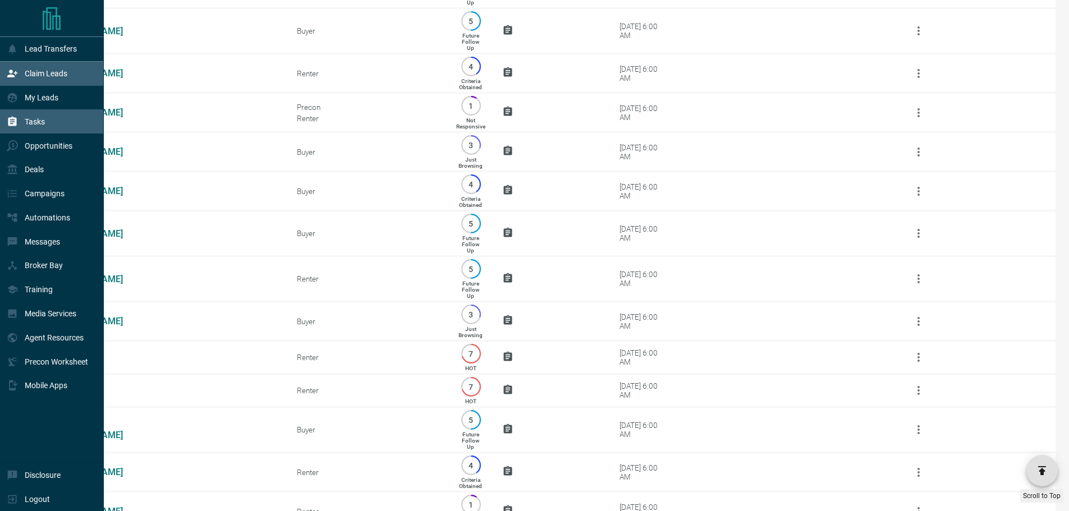
click at [1, 75] on div "Claim Leads" at bounding box center [52, 74] width 104 height 24
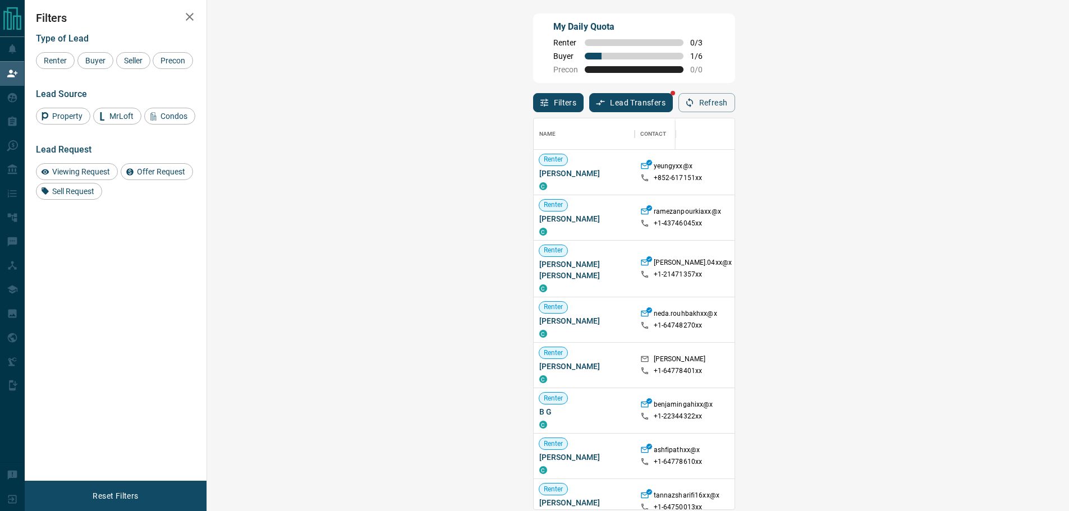
scroll to position [383, 830]
